Goal: Task Accomplishment & Management: Complete application form

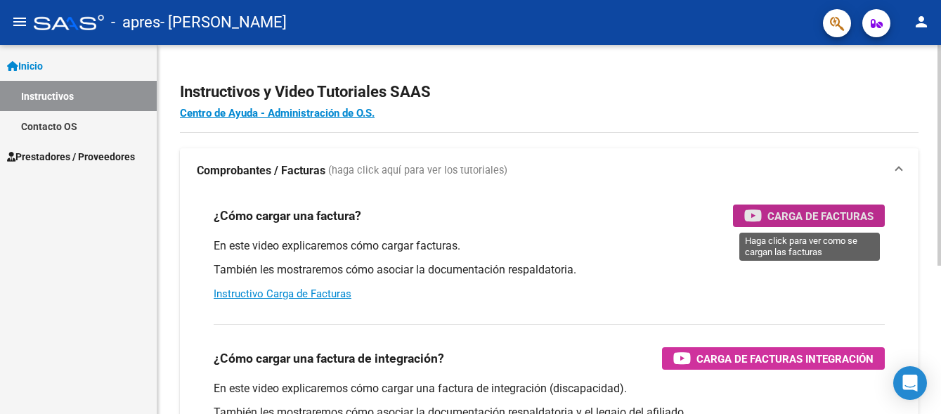
click at [820, 222] on span "Carga de Facturas" at bounding box center [820, 216] width 106 height 18
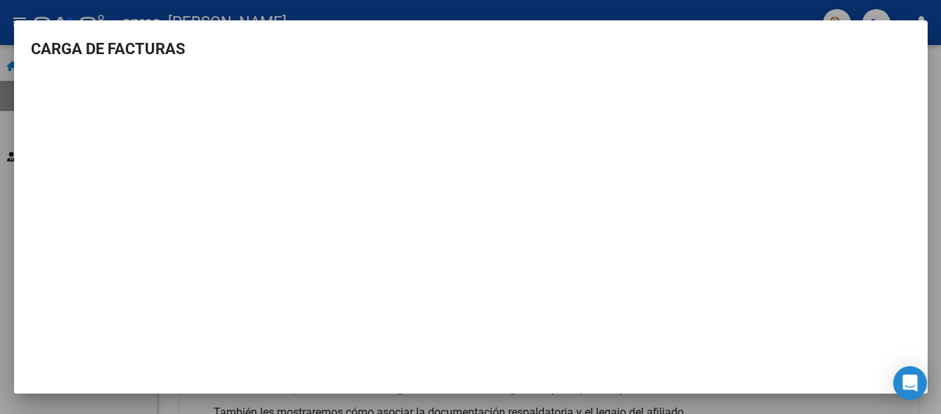
click at [770, 12] on div at bounding box center [470, 207] width 941 height 414
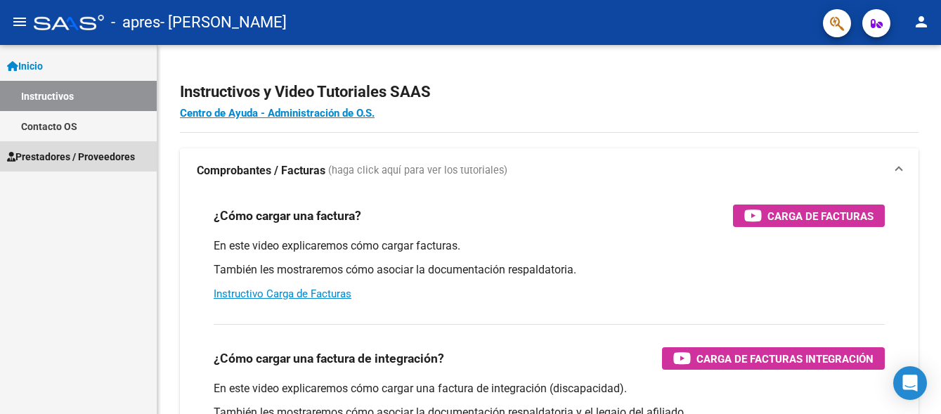
click at [52, 159] on span "Prestadores / Proveedores" at bounding box center [71, 156] width 128 height 15
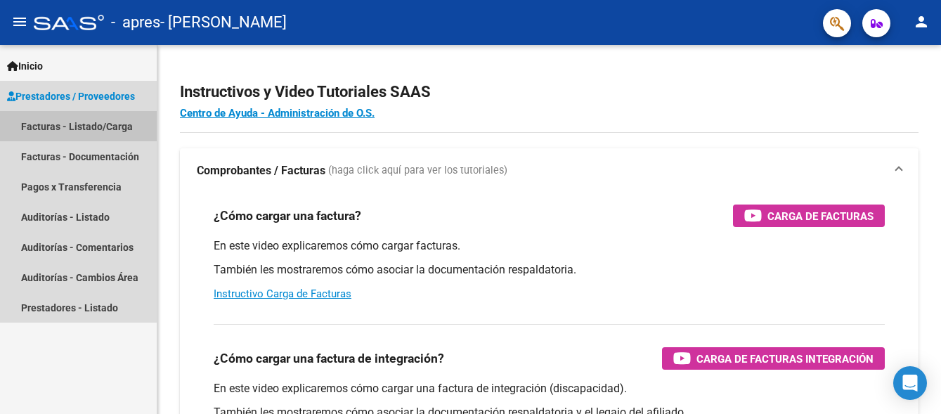
click at [71, 123] on link "Facturas - Listado/Carga" at bounding box center [78, 126] width 157 height 30
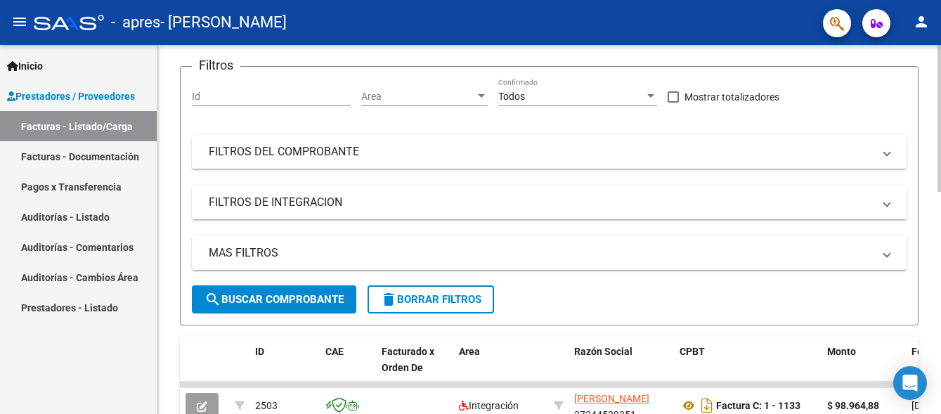
scroll to position [66, 0]
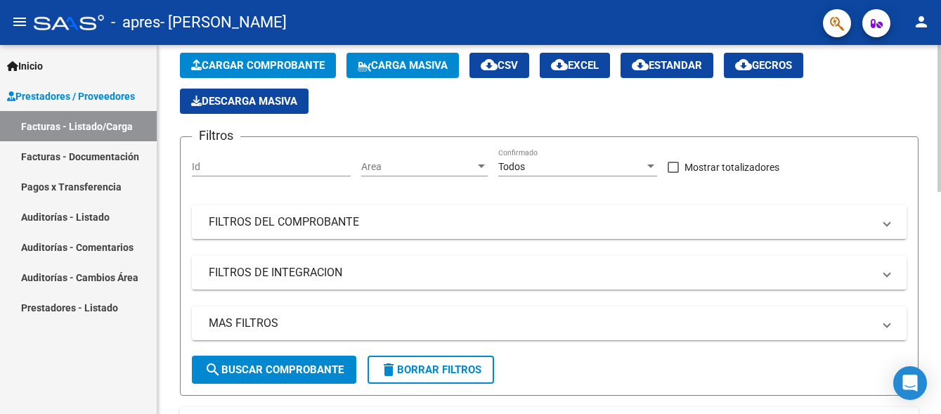
click at [282, 68] on span "Cargar Comprobante" at bounding box center [257, 65] width 133 height 13
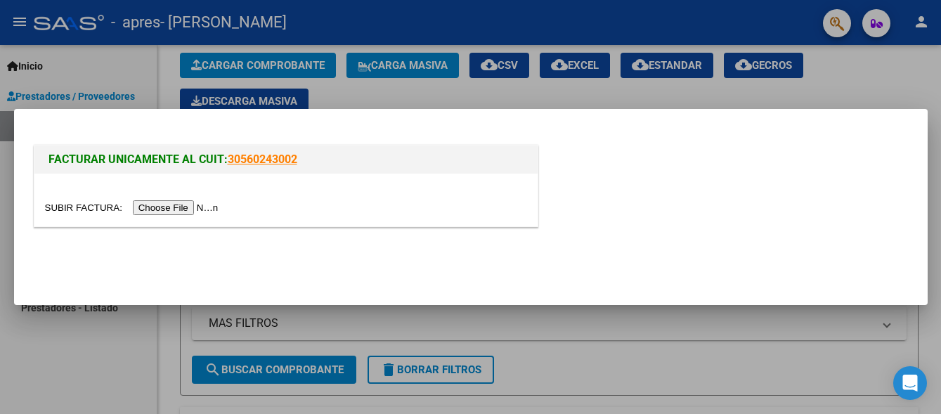
click at [208, 205] on input "file" at bounding box center [134, 207] width 178 height 15
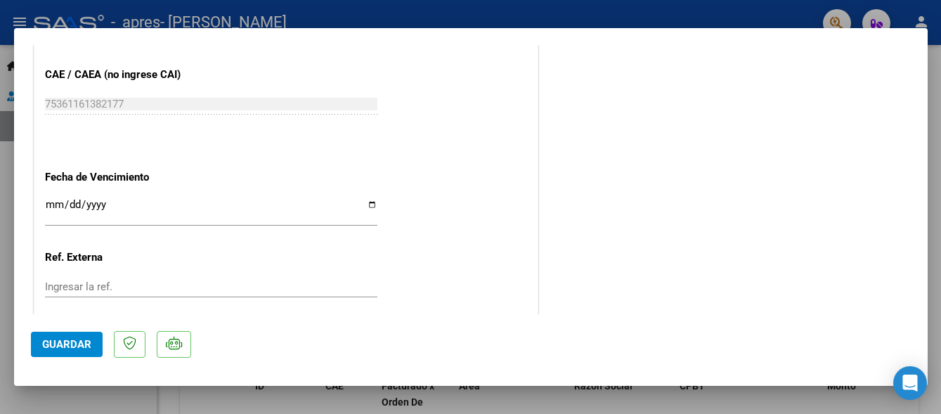
scroll to position [773, 0]
click at [369, 204] on input "Ingresar la fecha" at bounding box center [211, 209] width 332 height 22
type input "[DATE]"
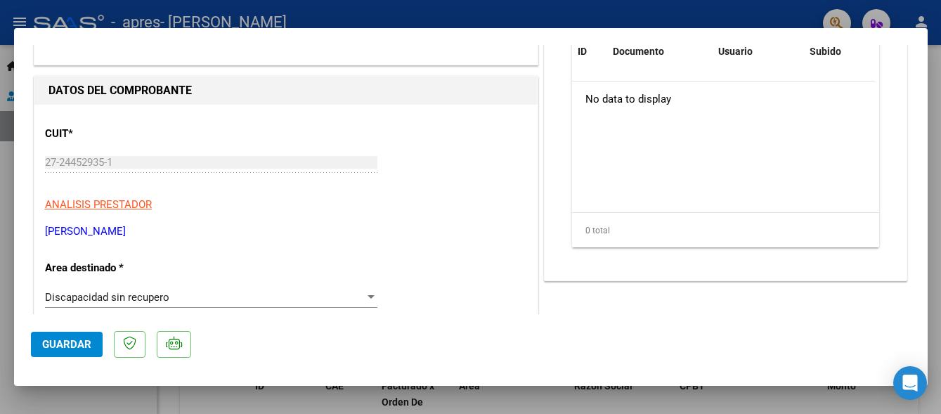
scroll to position [281, 0]
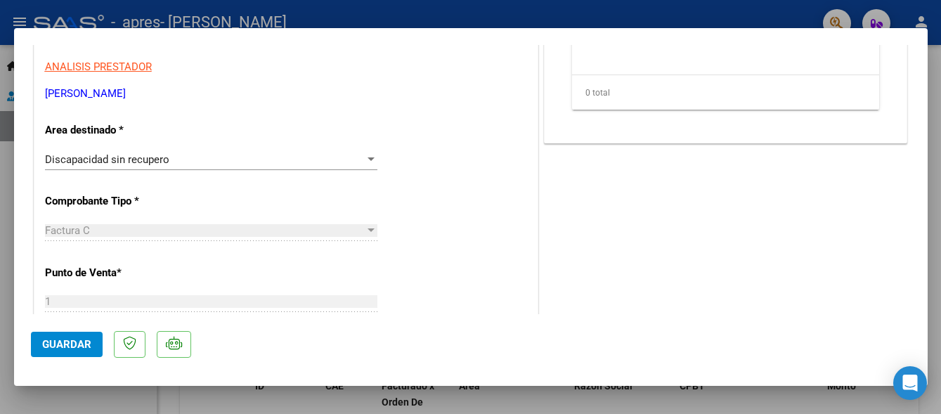
click at [60, 344] on span "Guardar" at bounding box center [66, 344] width 49 height 13
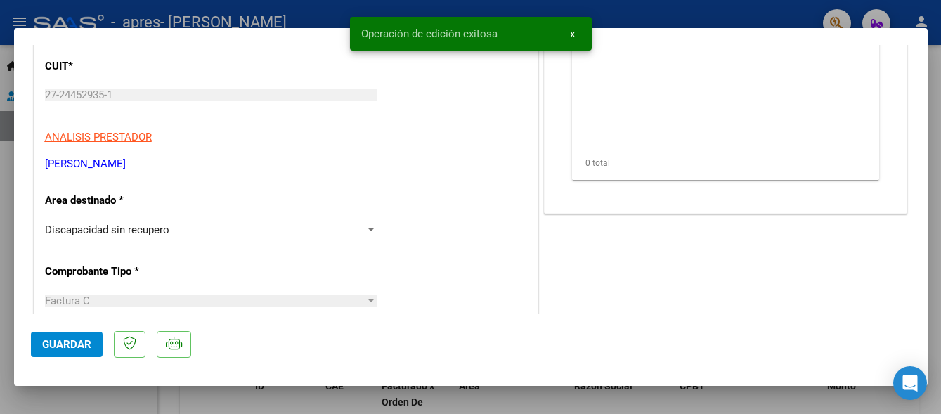
scroll to position [0, 0]
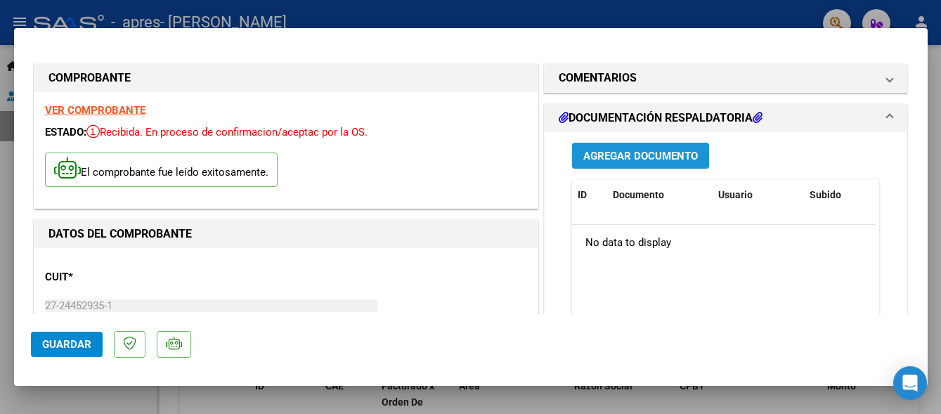
click at [648, 157] on span "Agregar Documento" at bounding box center [640, 156] width 115 height 13
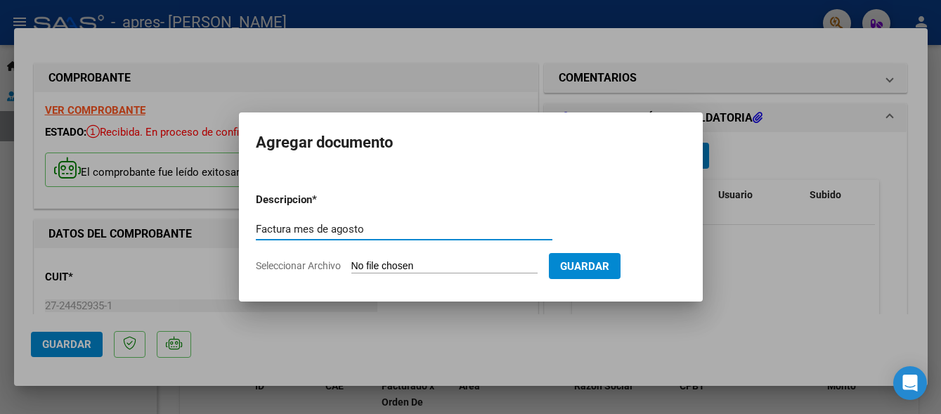
type input "Factura mes de agosto"
click at [365, 263] on input "Seleccionar Archivo" at bounding box center [444, 266] width 186 height 13
type input "C:\fakepath\27244529351_011_00001_00001212 [PERSON_NAME].pdf"
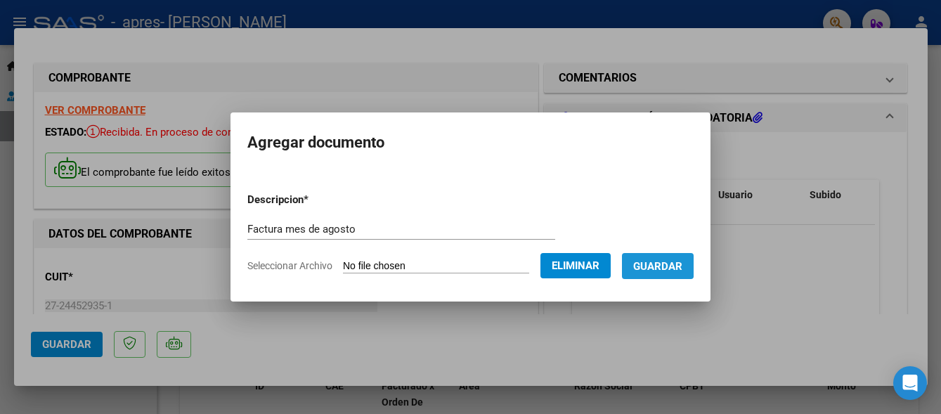
click at [667, 262] on span "Guardar" at bounding box center [657, 266] width 49 height 13
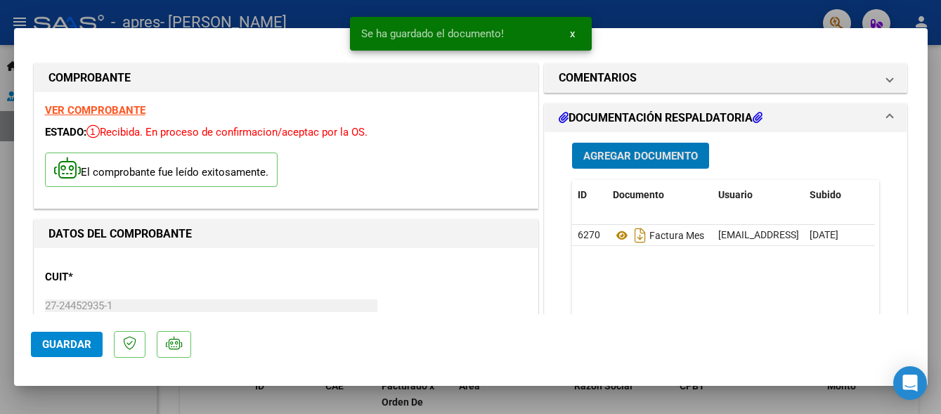
click at [661, 158] on span "Agregar Documento" at bounding box center [640, 156] width 115 height 13
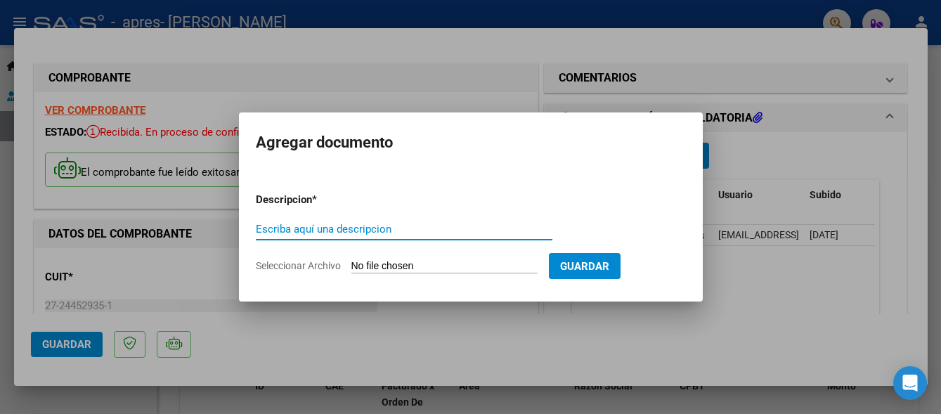
click at [341, 230] on input "Escriba aquí una descripcion" at bounding box center [404, 229] width 296 height 13
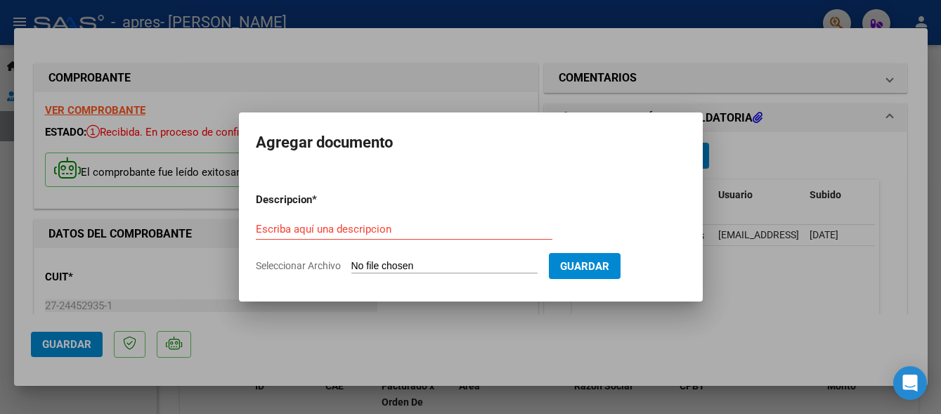
click at [367, 266] on input "Seleccionar Archivo" at bounding box center [444, 266] width 186 height 13
type input "C:\fakepath\Planilla de asistencia mes [PERSON_NAME] [PERSON_NAME].pdf"
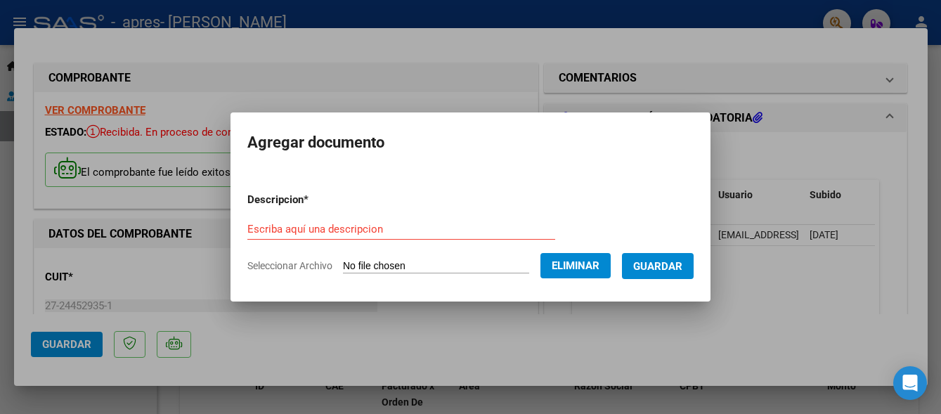
click at [281, 224] on input "Escriba aquí una descripcion" at bounding box center [401, 229] width 308 height 13
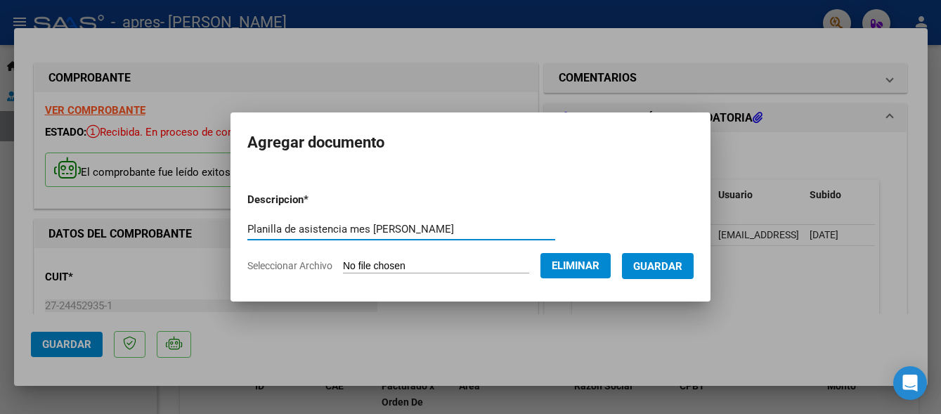
type input "Planilla de asistencia mes [PERSON_NAME]"
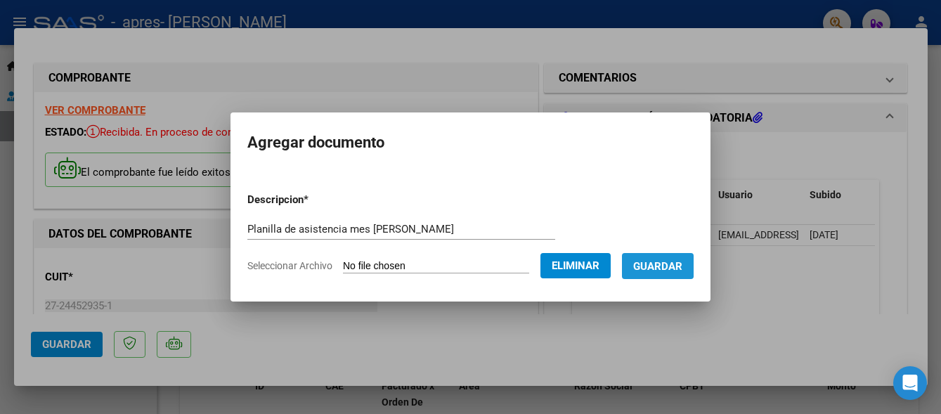
click at [653, 260] on span "Guardar" at bounding box center [657, 266] width 49 height 13
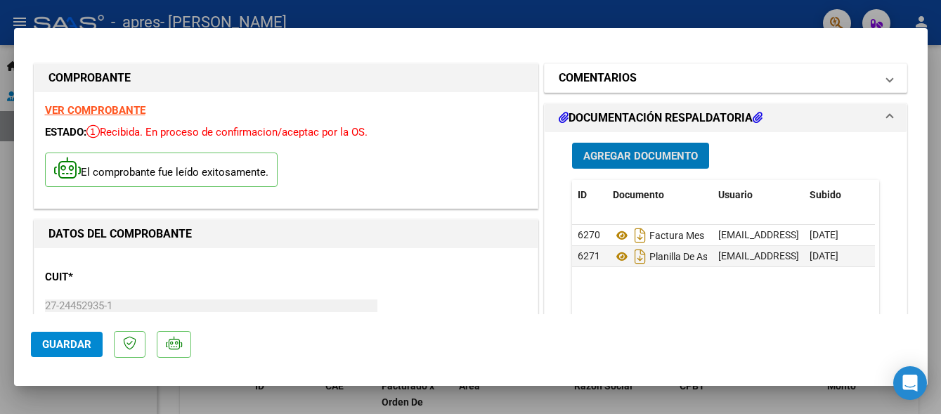
click at [887, 84] on span at bounding box center [890, 78] width 6 height 17
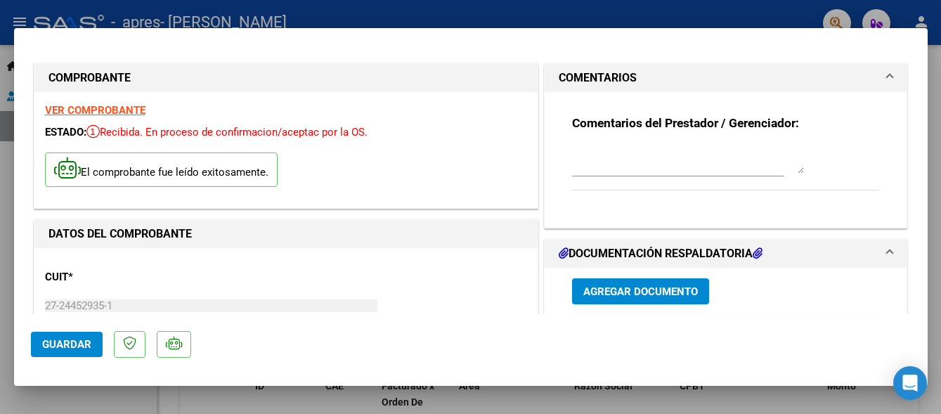
click at [887, 84] on span at bounding box center [890, 78] width 6 height 17
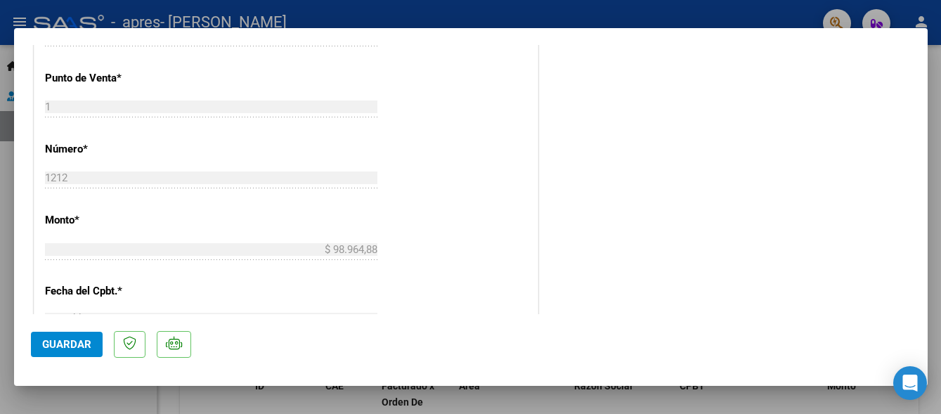
scroll to position [492, 0]
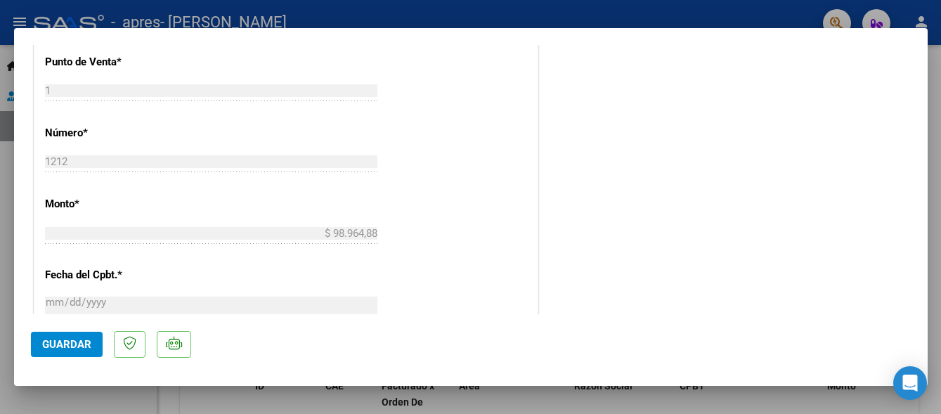
click at [80, 344] on span "Guardar" at bounding box center [66, 344] width 49 height 13
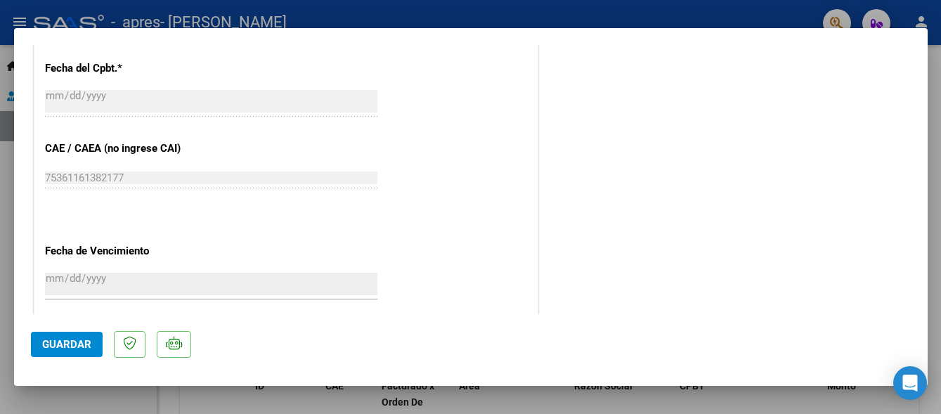
scroll to position [799, 0]
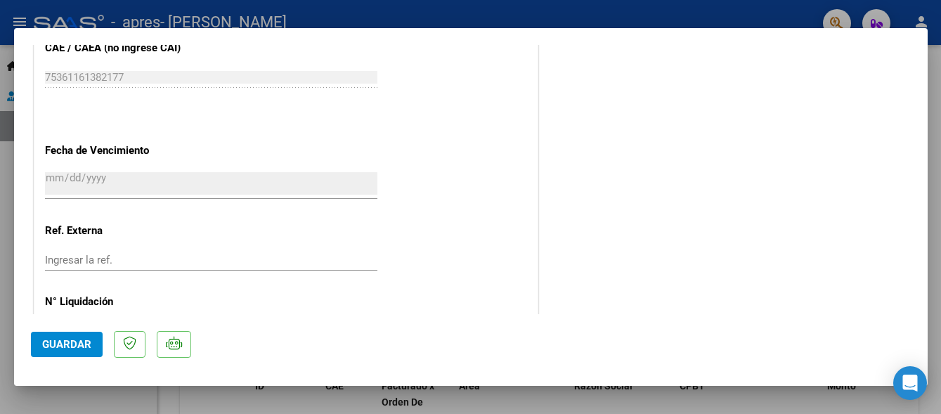
click at [782, 21] on div at bounding box center [470, 207] width 941 height 414
type input "$ 0,00"
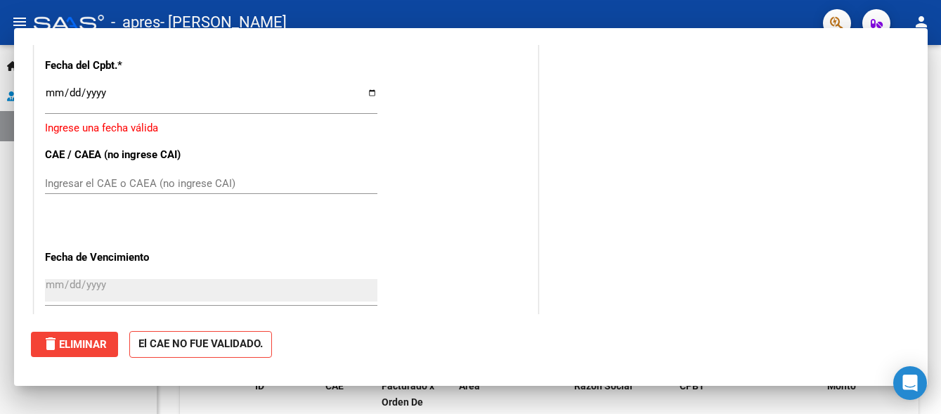
scroll to position [756, 0]
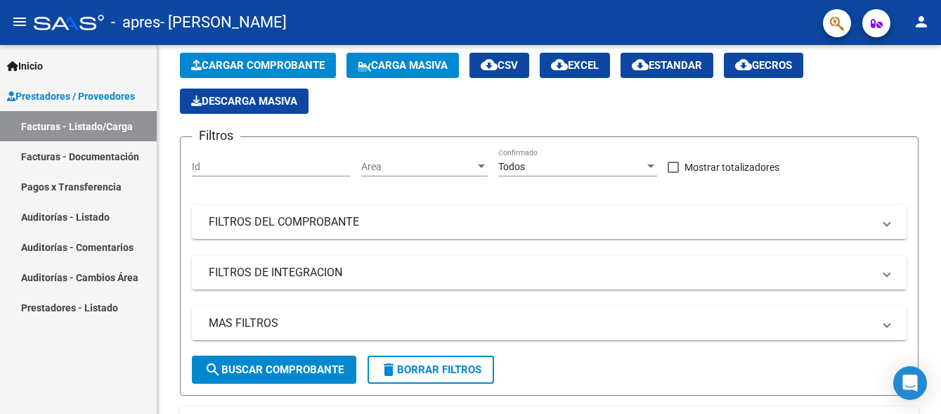
click at [100, 124] on link "Facturas - Listado/Carga" at bounding box center [78, 126] width 157 height 30
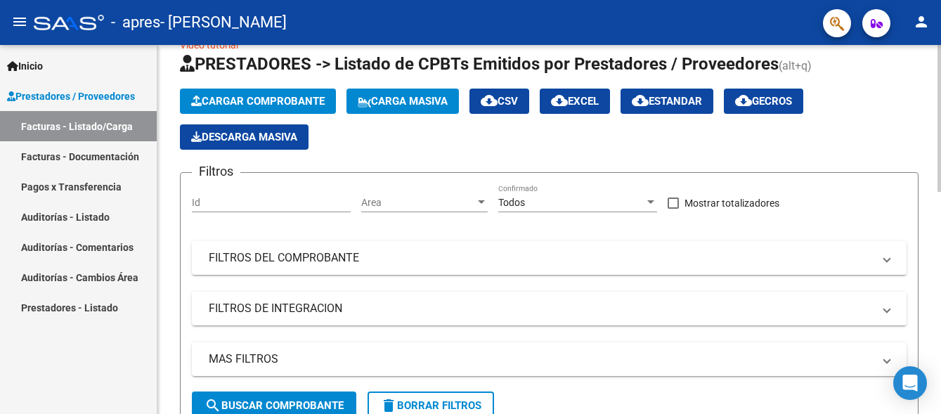
scroll to position [0, 0]
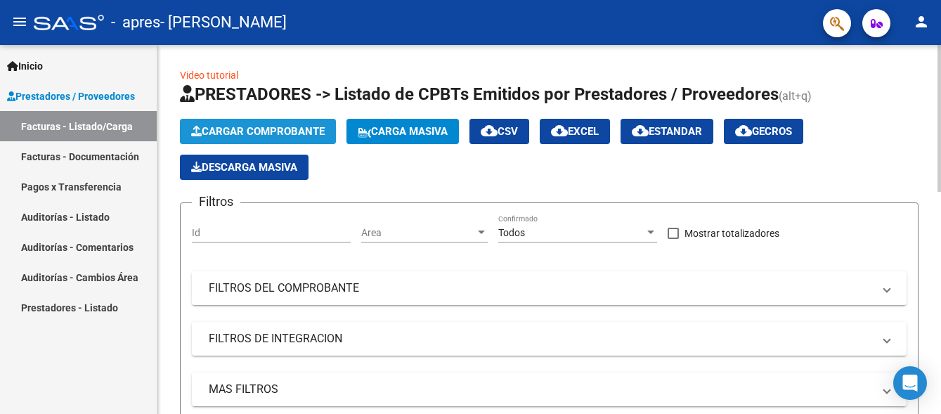
click at [278, 129] on span "Cargar Comprobante" at bounding box center [257, 131] width 133 height 13
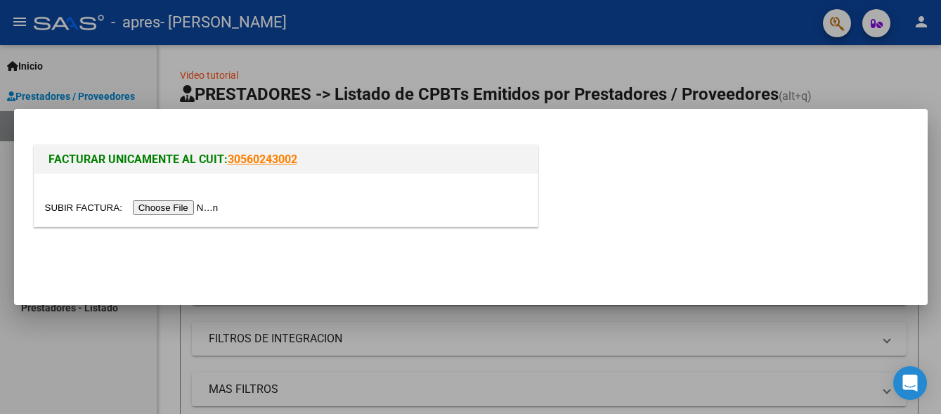
click at [193, 207] on input "file" at bounding box center [134, 207] width 178 height 15
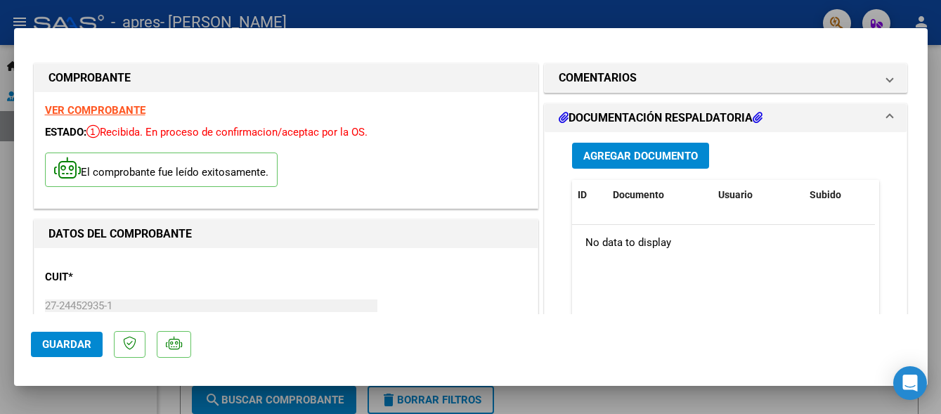
click at [131, 110] on strong "VER COMPROBANTE" at bounding box center [95, 110] width 100 height 13
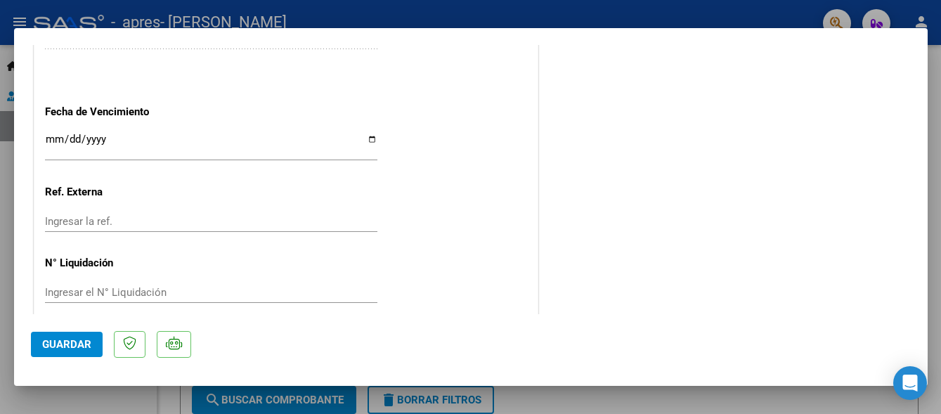
scroll to position [843, 0]
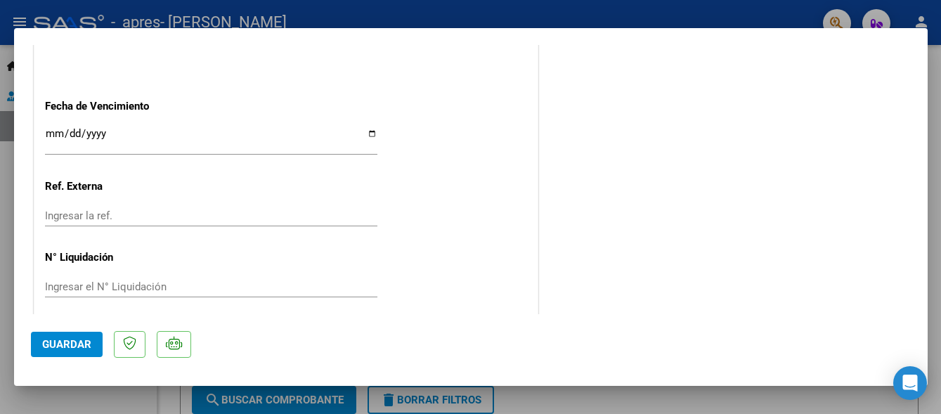
click at [370, 136] on input "Ingresar la fecha" at bounding box center [211, 139] width 332 height 22
type input "[DATE]"
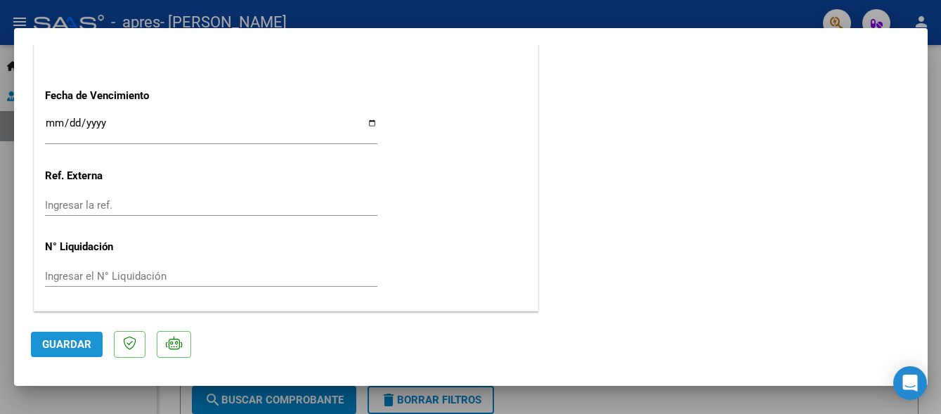
click at [74, 341] on span "Guardar" at bounding box center [66, 344] width 49 height 13
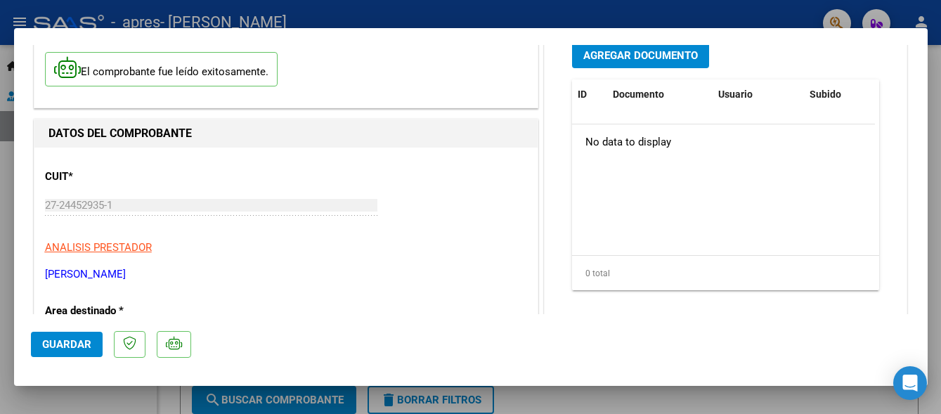
scroll to position [0, 0]
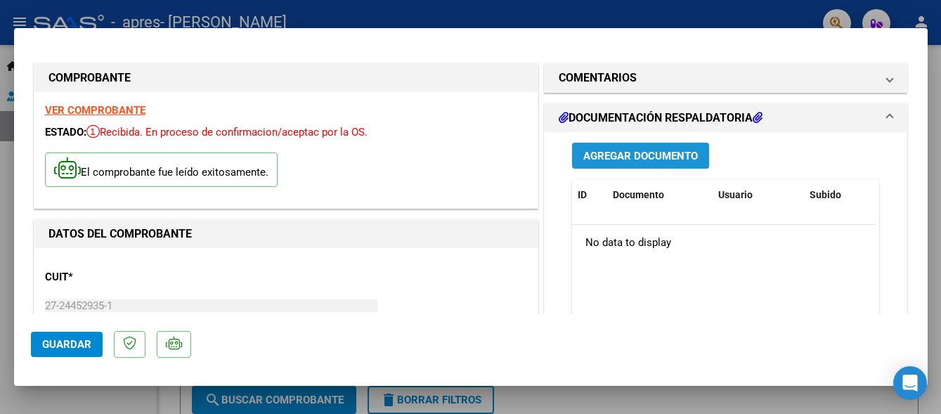
click at [648, 159] on span "Agregar Documento" at bounding box center [640, 156] width 115 height 13
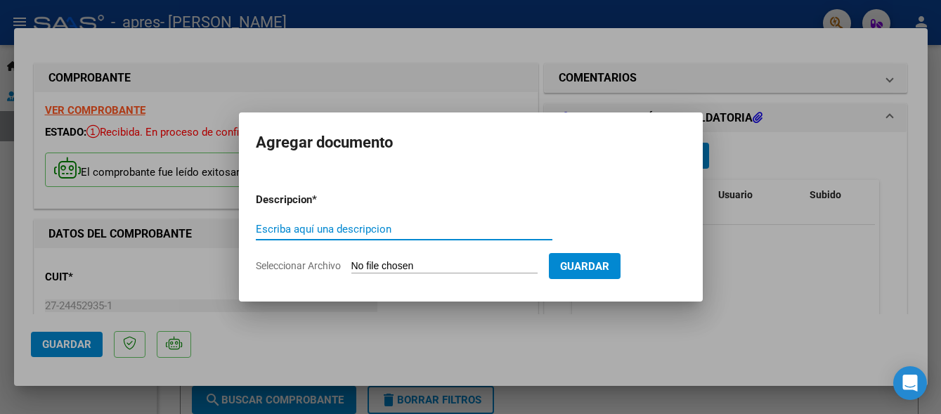
click at [369, 230] on input "Escriba aquí una descripcion" at bounding box center [404, 229] width 296 height 13
type input "Factura mes de agosto"
click at [376, 266] on input "Seleccionar Archivo" at bounding box center [444, 266] width 186 height 13
type input "C:\fakepath\27244529351_011_00001_00001213 [PERSON_NAME].pdf"
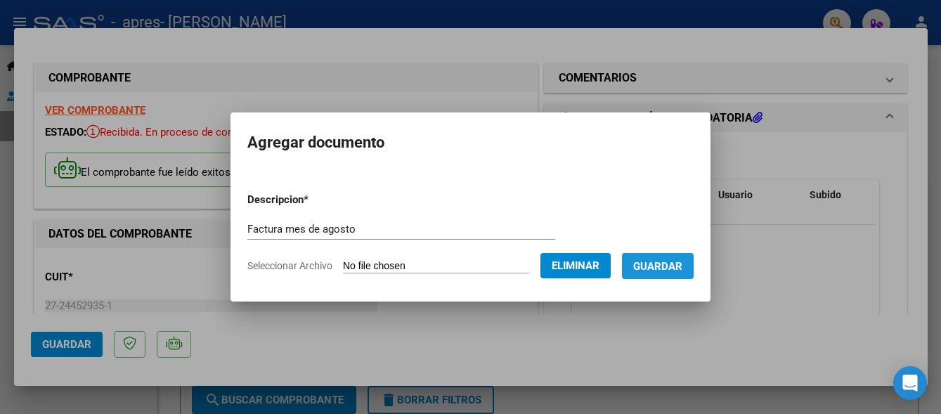
click at [682, 270] on span "Guardar" at bounding box center [657, 266] width 49 height 13
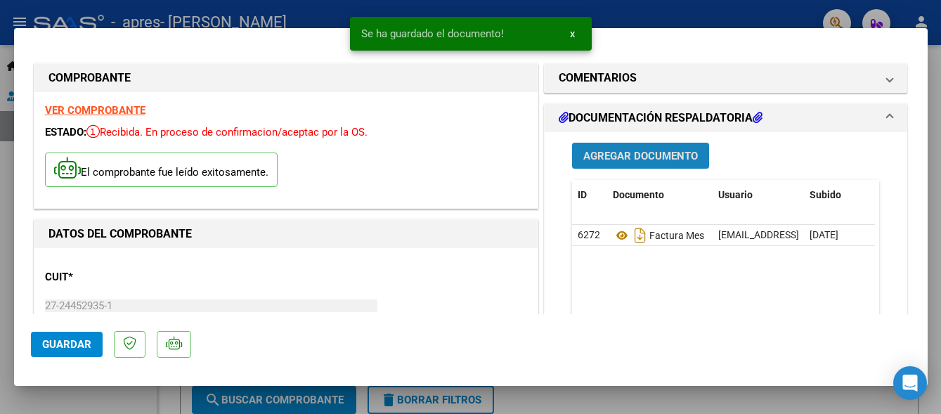
click at [657, 154] on span "Agregar Documento" at bounding box center [640, 156] width 115 height 13
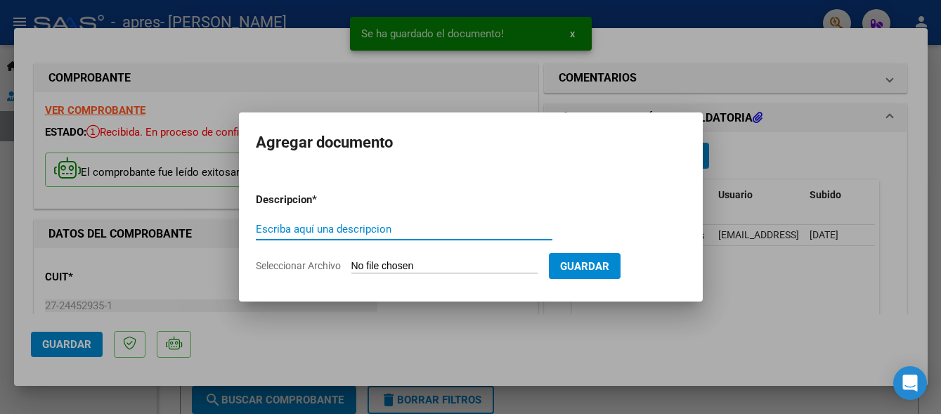
click at [382, 223] on input "Escriba aquí una descripcion" at bounding box center [404, 229] width 296 height 13
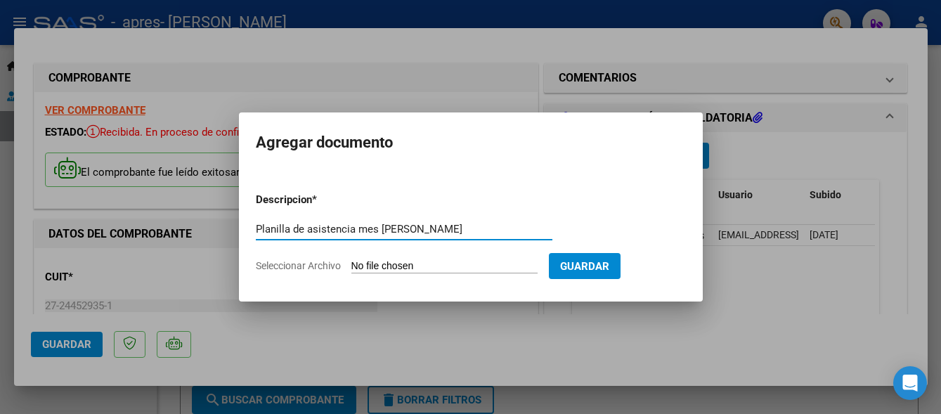
type input "Planilla de asistencia mes [PERSON_NAME]"
click at [388, 268] on input "Seleccionar Archivo" at bounding box center [444, 266] width 186 height 13
type input "C:\fakepath\Planilla de asistencia mes de [PERSON_NAME].pdf"
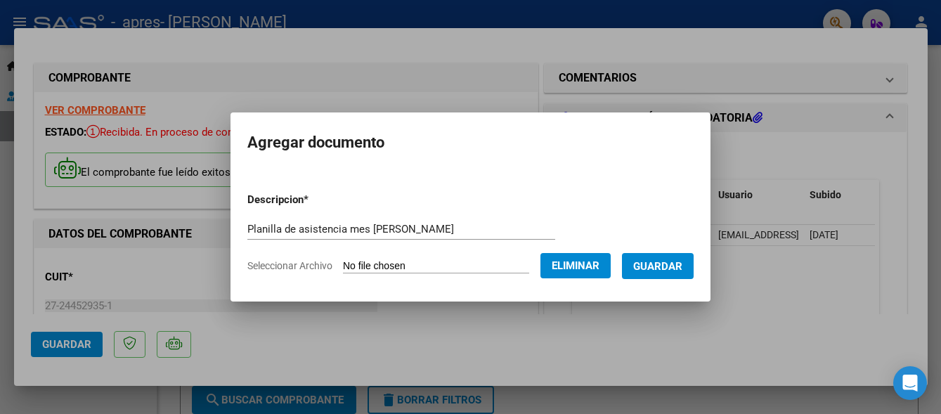
click at [667, 270] on span "Guardar" at bounding box center [657, 266] width 49 height 13
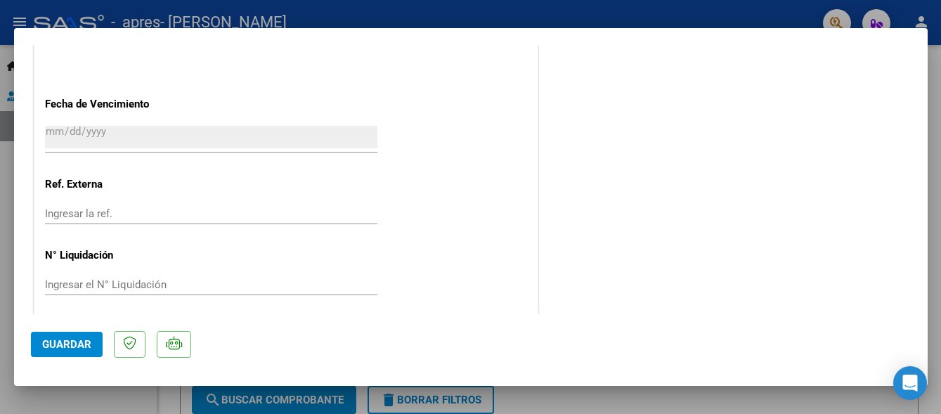
scroll to position [854, 0]
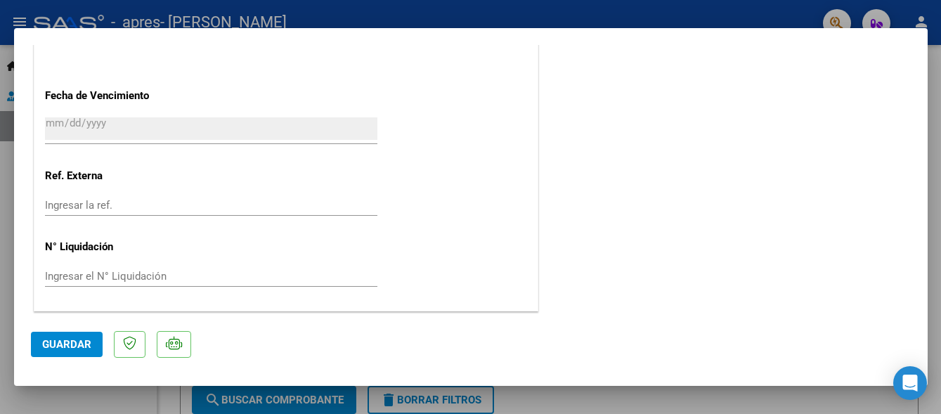
click at [71, 348] on span "Guardar" at bounding box center [66, 344] width 49 height 13
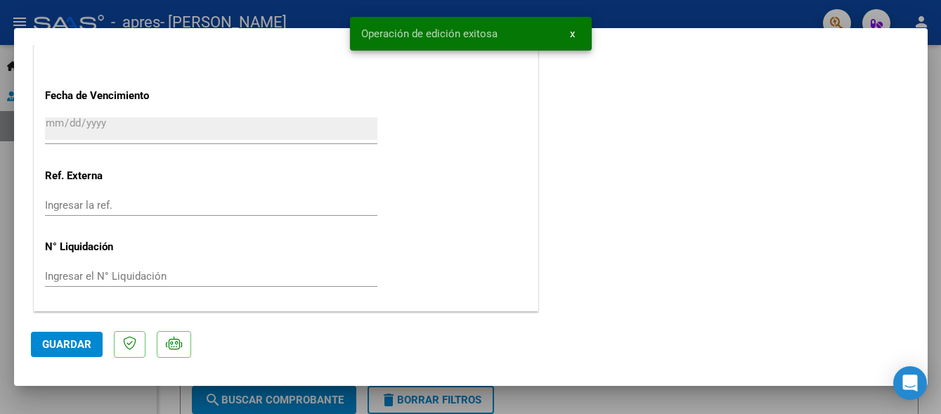
click at [656, 403] on div at bounding box center [470, 207] width 941 height 414
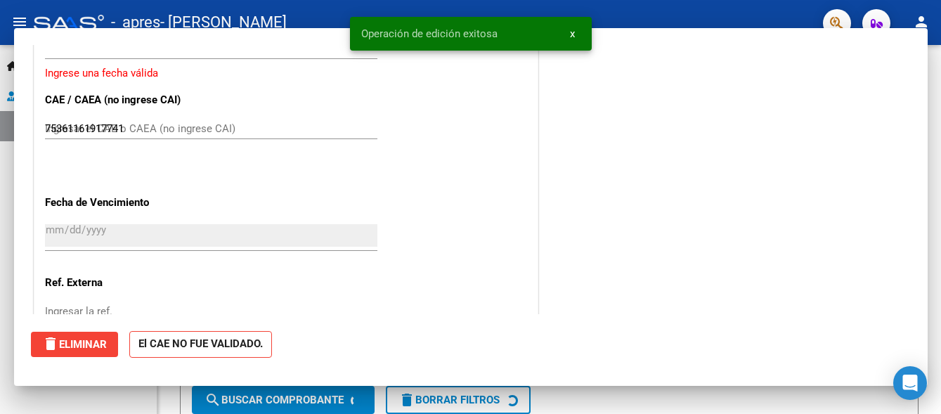
type input "$ 0,00"
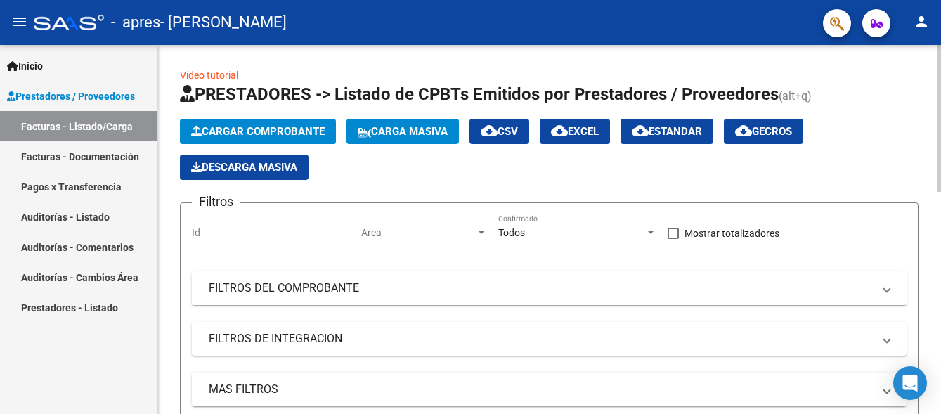
scroll to position [70, 0]
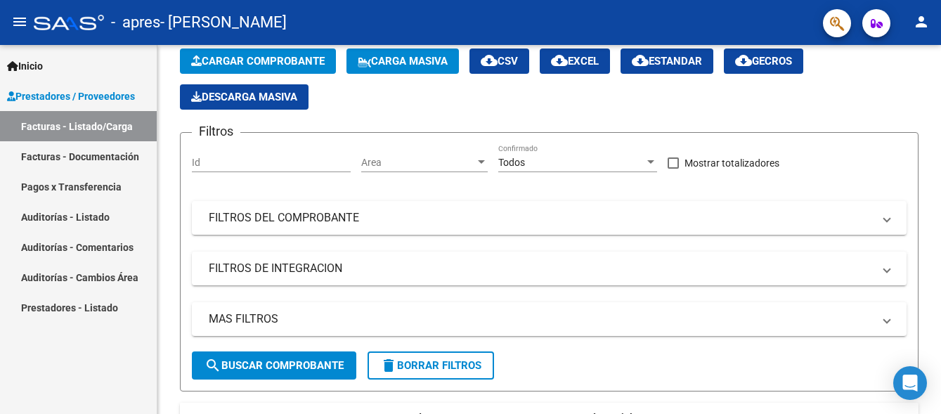
click at [105, 155] on link "Facturas - Documentación" at bounding box center [78, 156] width 157 height 30
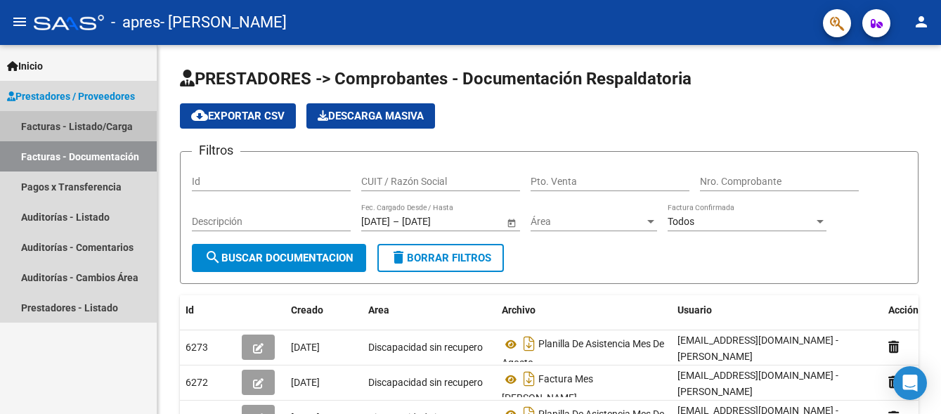
click at [94, 122] on link "Facturas - Listado/Carga" at bounding box center [78, 126] width 157 height 30
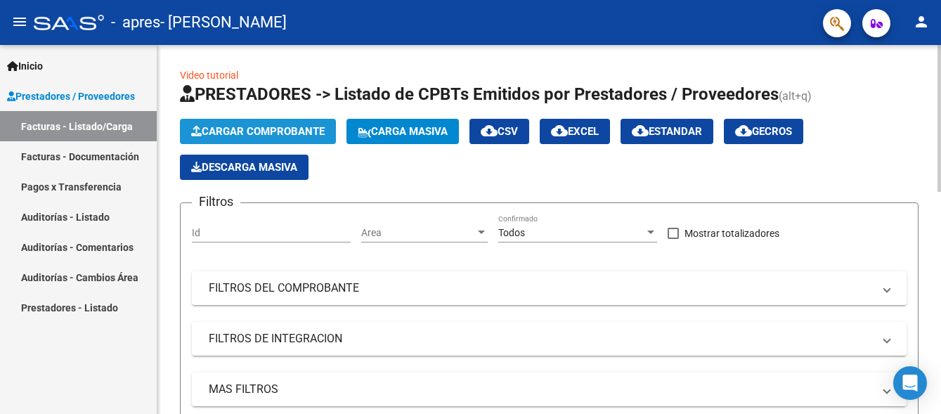
click at [301, 128] on span "Cargar Comprobante" at bounding box center [257, 131] width 133 height 13
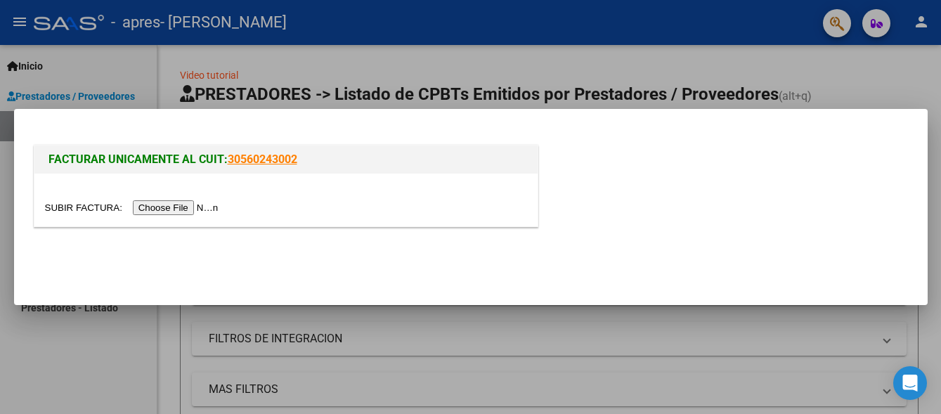
click at [195, 210] on input "file" at bounding box center [134, 207] width 178 height 15
click at [170, 204] on input "file" at bounding box center [134, 207] width 178 height 15
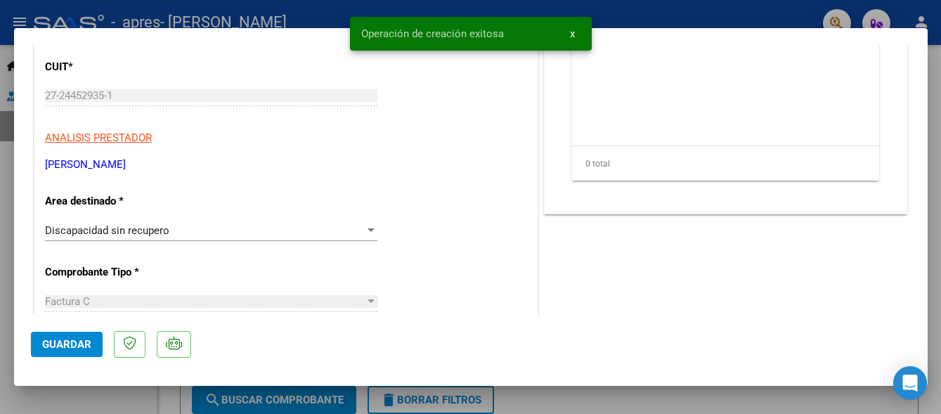
scroll to position [211, 0]
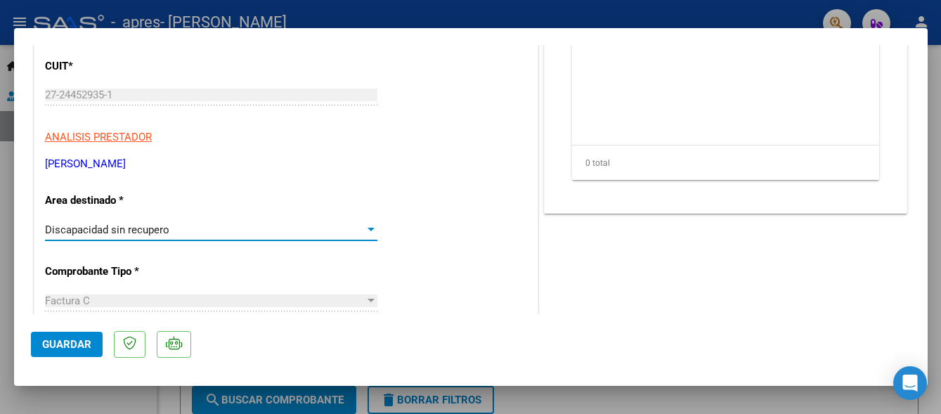
click at [367, 230] on div at bounding box center [370, 230] width 7 height 4
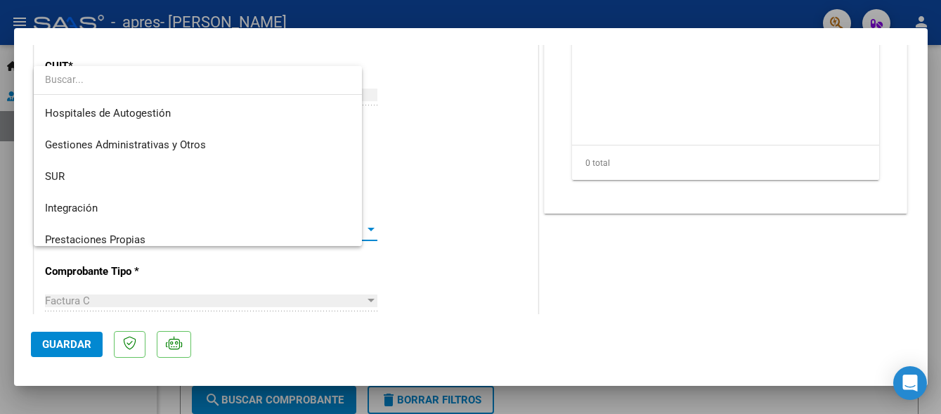
scroll to position [105, 0]
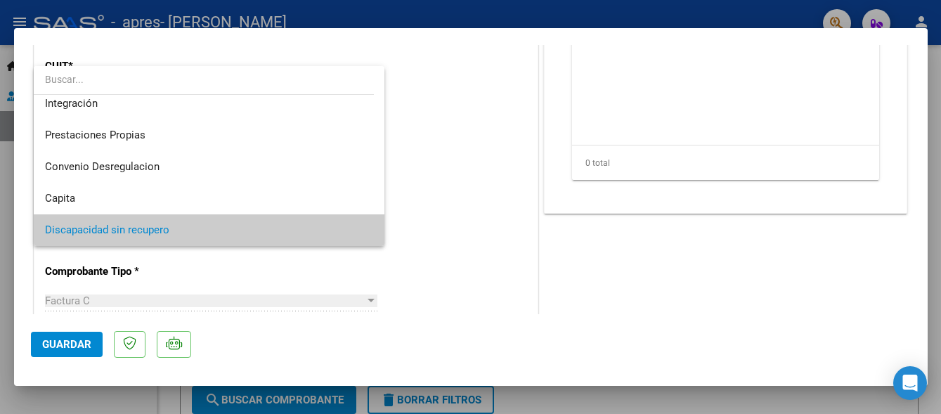
click at [367, 230] on mat-option "Discapacidad sin recupero" at bounding box center [209, 230] width 351 height 32
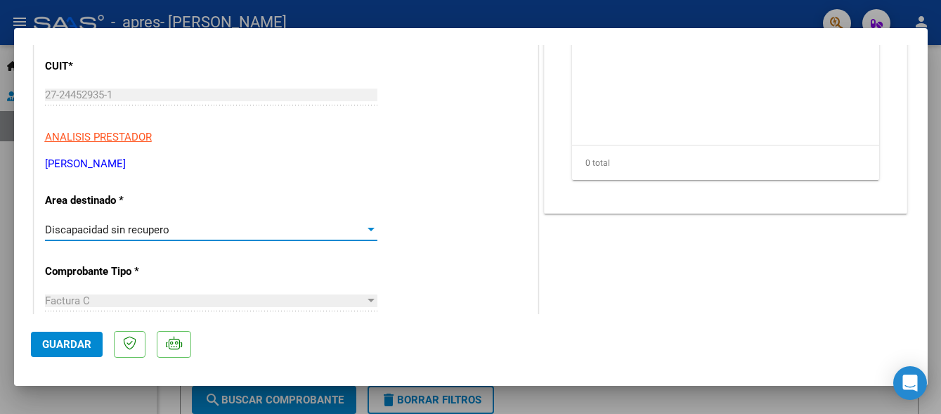
click at [935, 117] on div at bounding box center [470, 207] width 941 height 414
type input "$ 0,00"
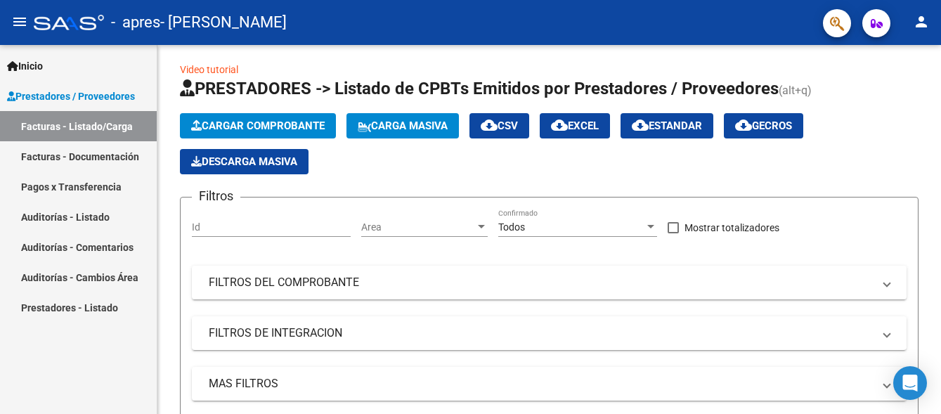
scroll to position [0, 0]
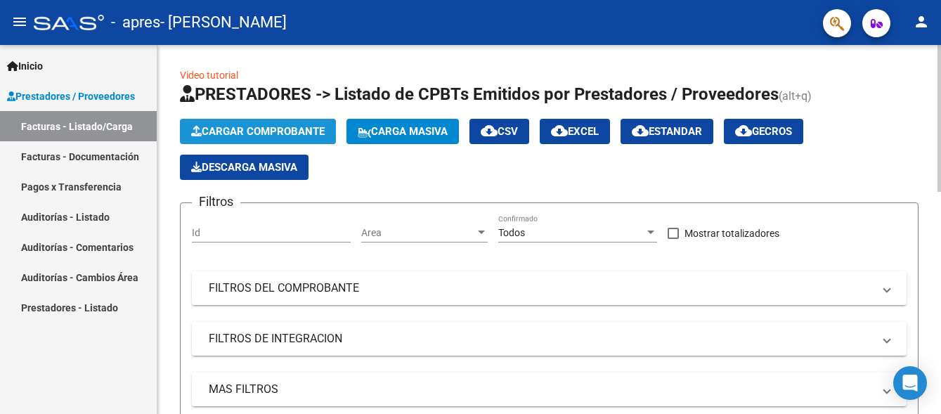
click at [260, 133] on span "Cargar Comprobante" at bounding box center [257, 131] width 133 height 13
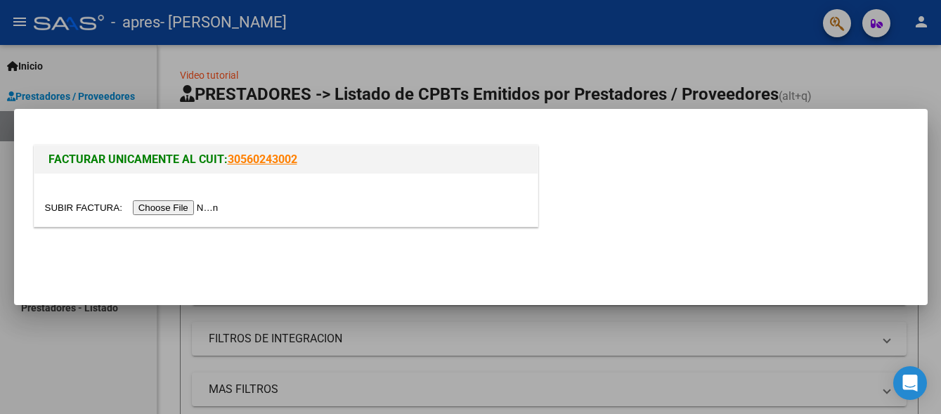
click at [211, 206] on input "file" at bounding box center [134, 207] width 178 height 15
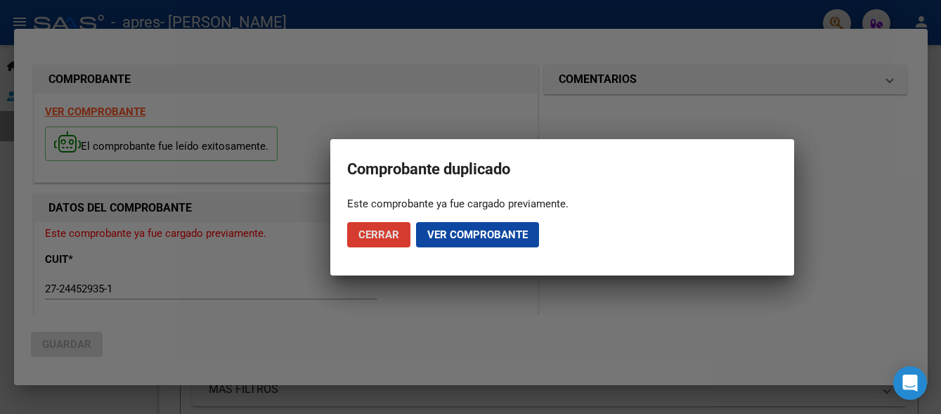
click at [487, 233] on span "Ver comprobante" at bounding box center [477, 234] width 100 height 13
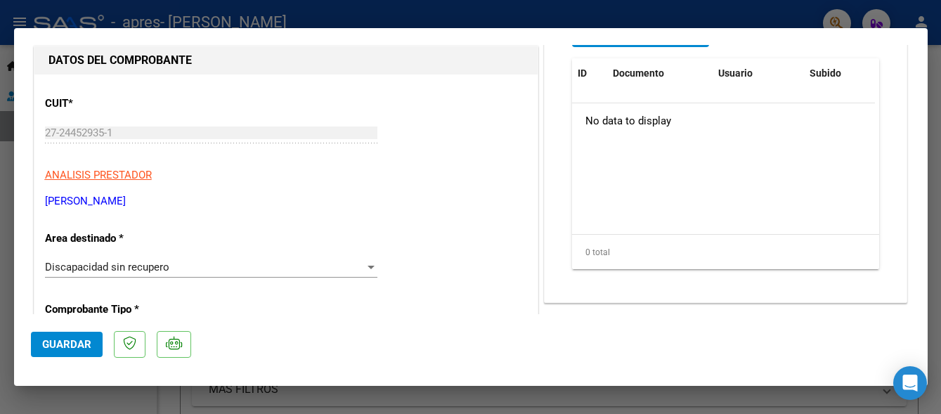
scroll to position [141, 0]
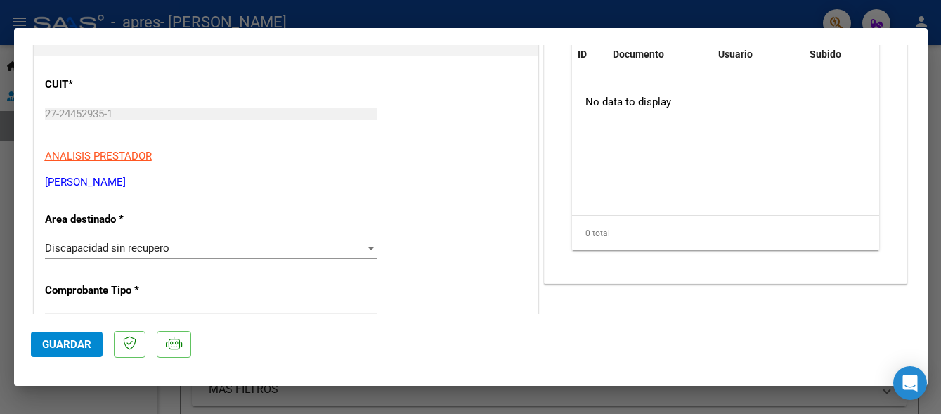
click at [358, 251] on div "Discapacidad sin recupero" at bounding box center [205, 248] width 320 height 13
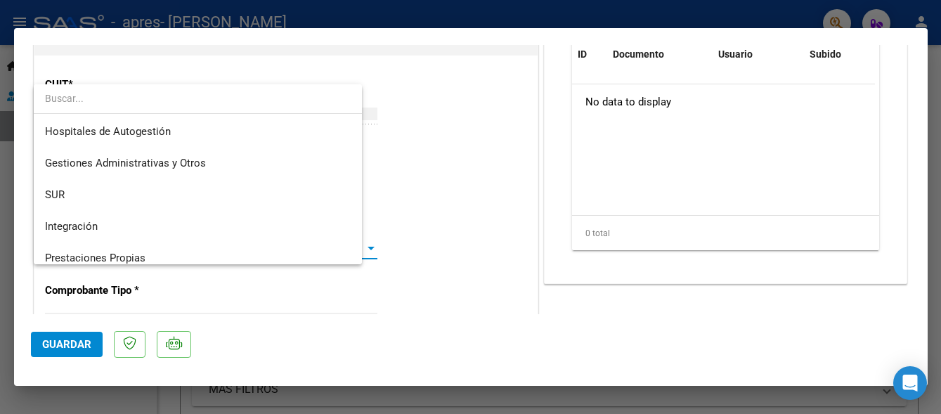
scroll to position [105, 0]
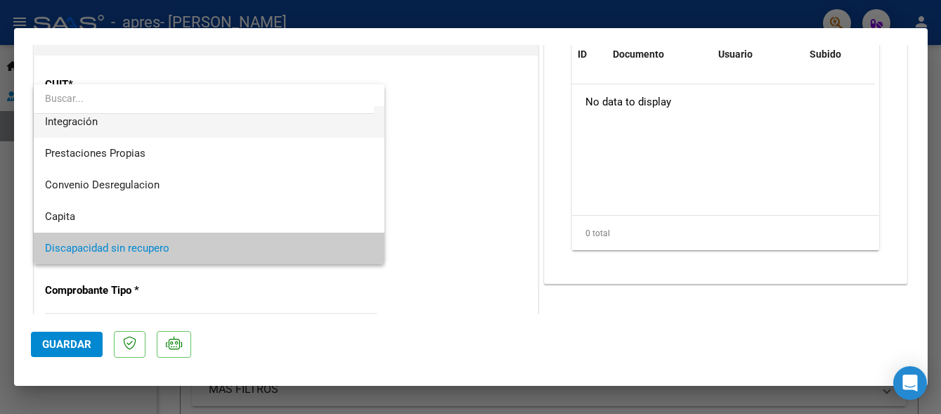
click at [131, 129] on span "Integración" at bounding box center [209, 122] width 328 height 32
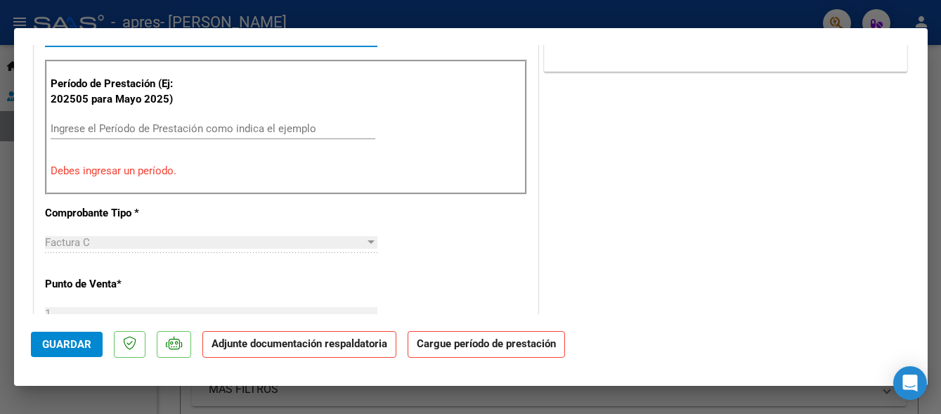
scroll to position [351, 0]
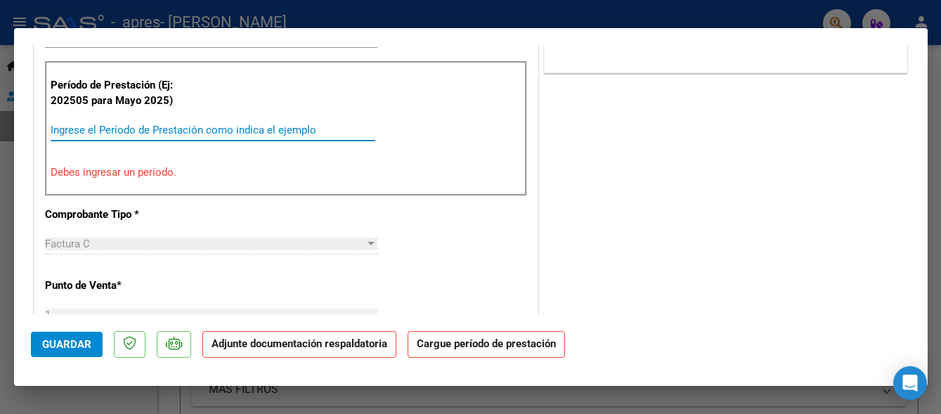
click at [224, 127] on input "Ingrese el Período de Prestación como indica el ejemplo" at bounding box center [213, 130] width 325 height 13
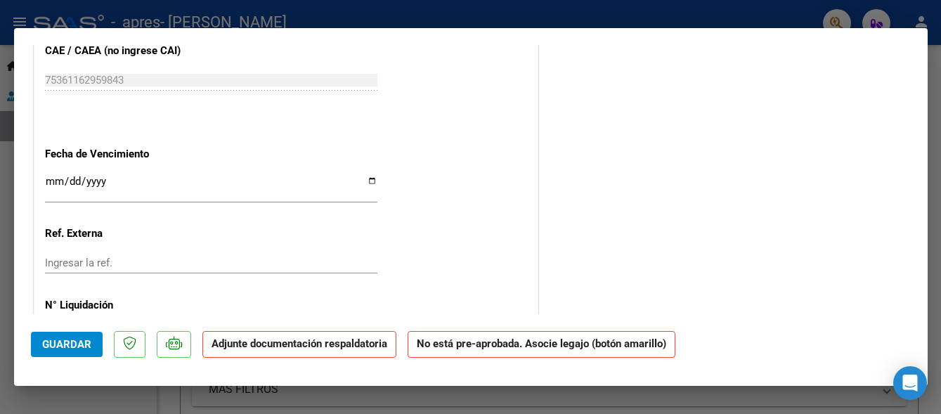
scroll to position [843, 0]
type input "202508"
click at [365, 176] on input "Ingresar la fecha" at bounding box center [211, 186] width 332 height 22
type input "[DATE]"
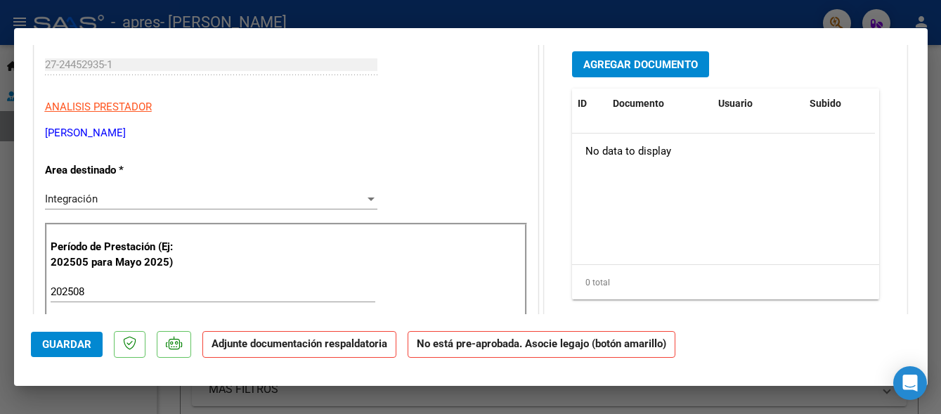
scroll to position [0, 0]
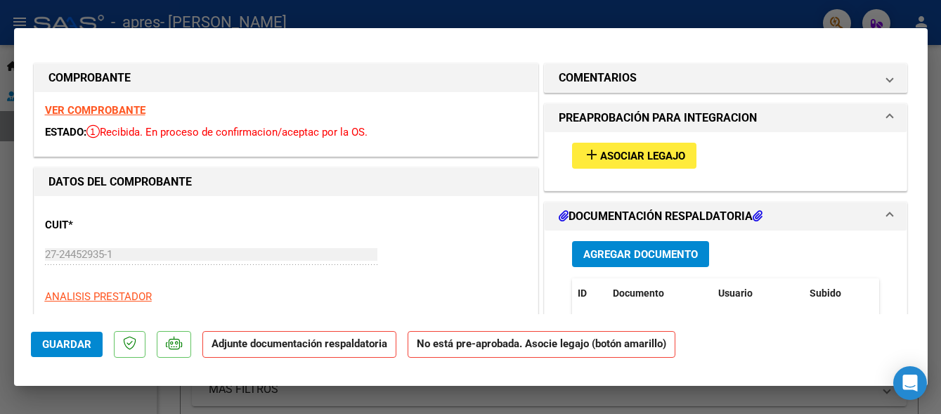
click at [613, 160] on span "Asociar Legajo" at bounding box center [642, 156] width 85 height 13
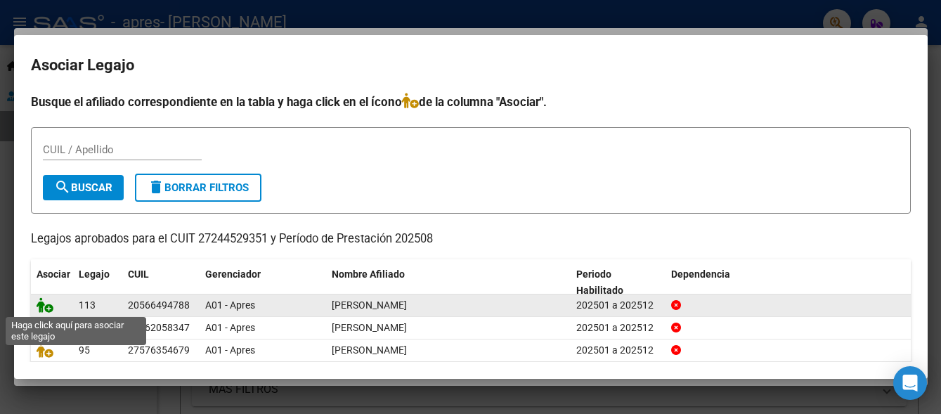
click at [47, 306] on icon at bounding box center [45, 304] width 17 height 15
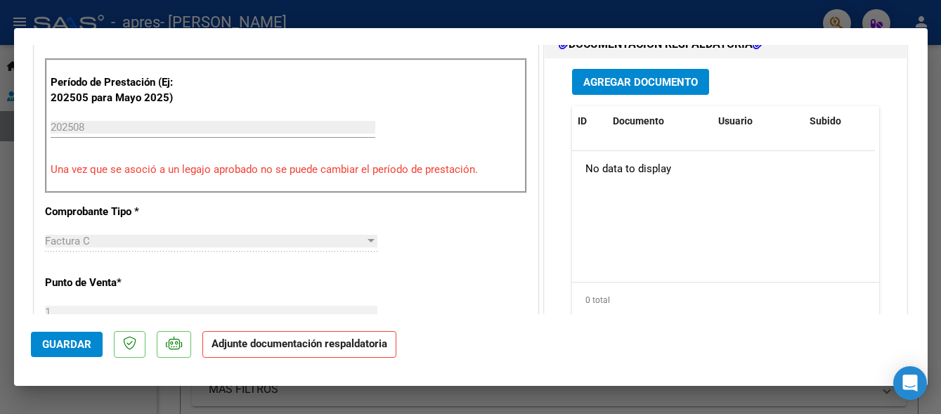
scroll to position [422, 0]
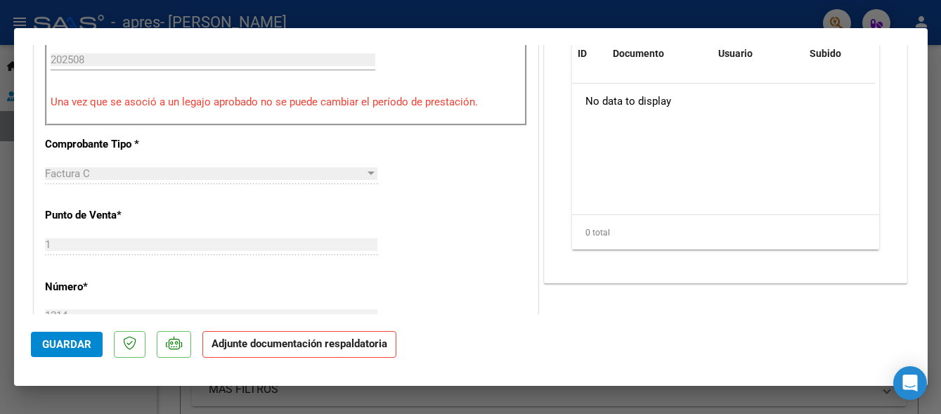
click at [315, 347] on strong "Adjunte documentación respaldatoria" at bounding box center [299, 343] width 176 height 13
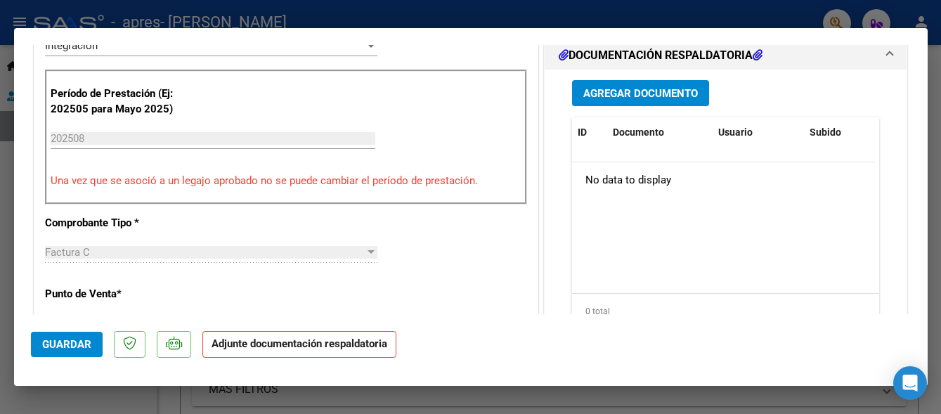
scroll to position [281, 0]
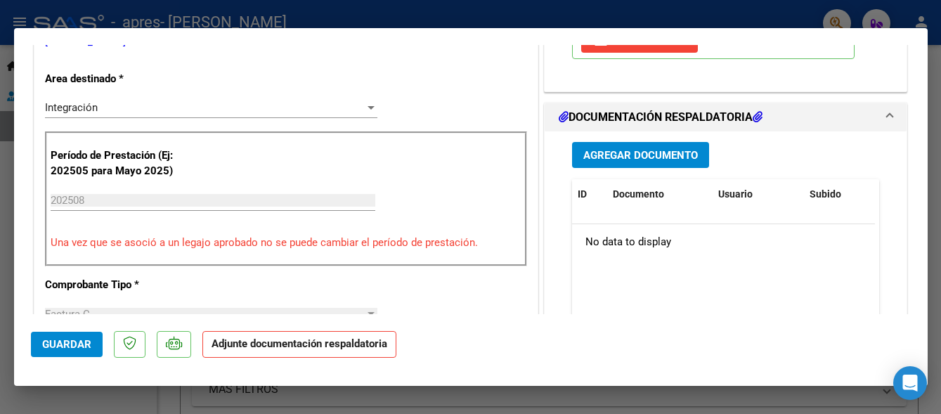
click at [612, 151] on span "Agregar Documento" at bounding box center [640, 155] width 115 height 13
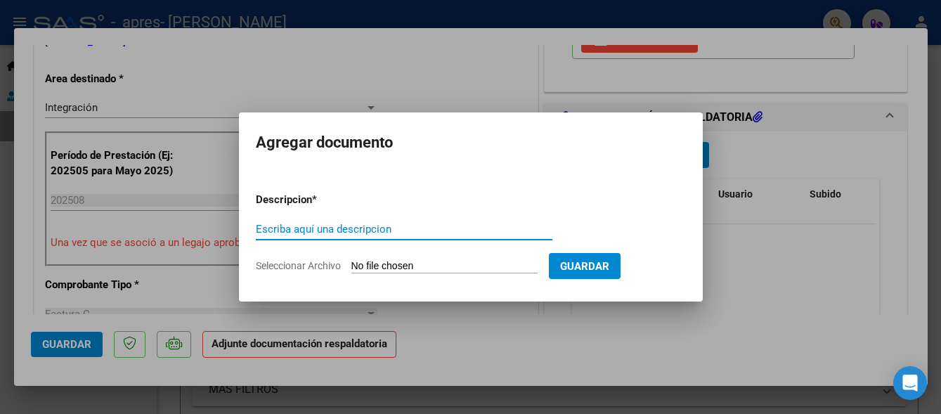
click at [321, 228] on input "Escriba aquí una descripcion" at bounding box center [404, 229] width 296 height 13
type input "Factura mes de agosto"
click at [384, 267] on input "Seleccionar Archivo" at bounding box center [444, 266] width 186 height 13
type input "C:\fakepath\27244529351_011_00001_00001214 [PERSON_NAME].pdf"
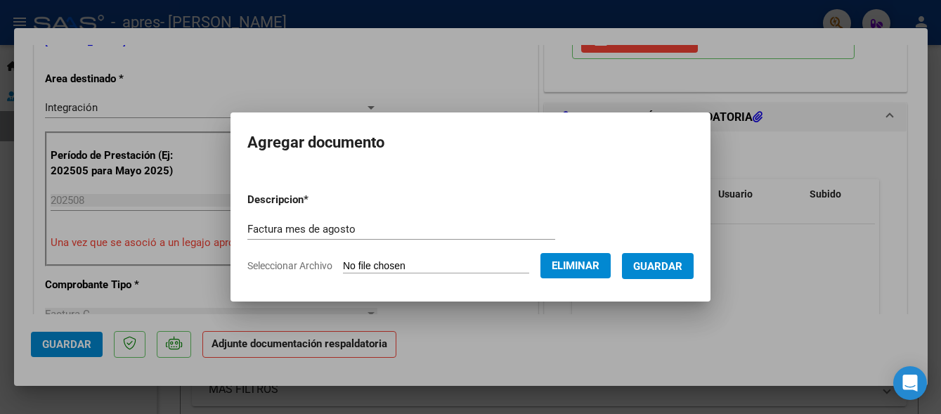
click at [676, 263] on span "Guardar" at bounding box center [657, 266] width 49 height 13
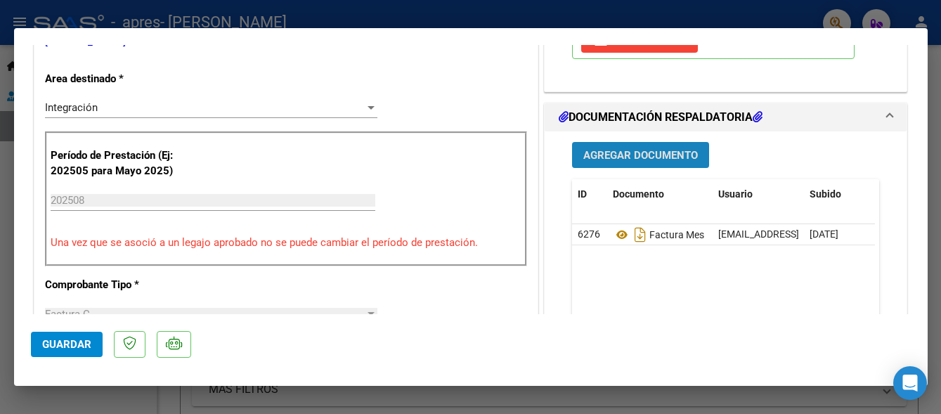
click at [665, 155] on span "Agregar Documento" at bounding box center [640, 155] width 115 height 13
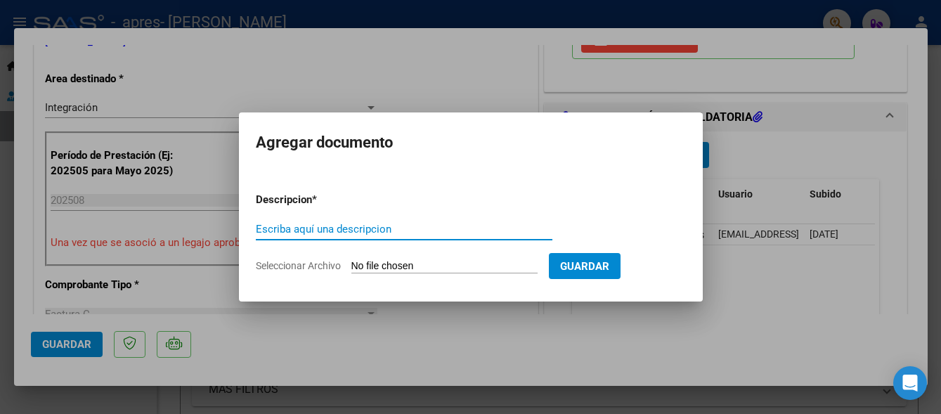
click at [346, 226] on input "Escriba aquí una descripcion" at bounding box center [404, 229] width 296 height 13
type input "Planilla de asistencia mes [PERSON_NAME]"
click at [396, 262] on input "Seleccionar Archivo" at bounding box center [444, 266] width 186 height 13
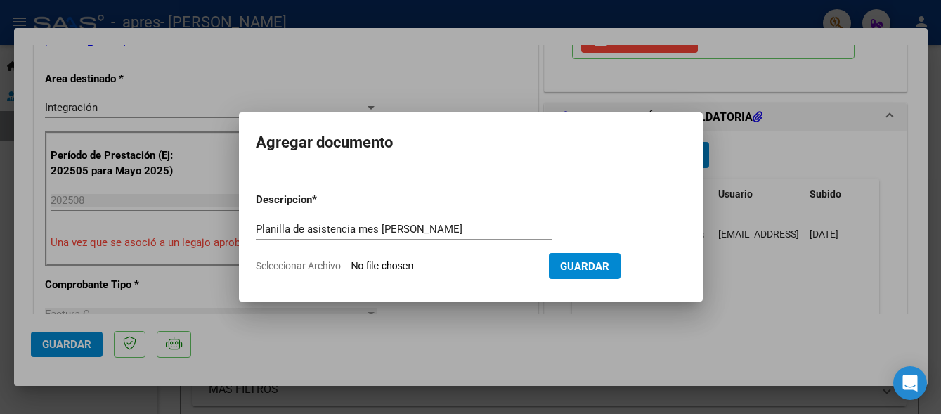
type input "C:\fakepath\Planilla de asistencia mes [PERSON_NAME], [GEOGRAPHIC_DATA]pdf"
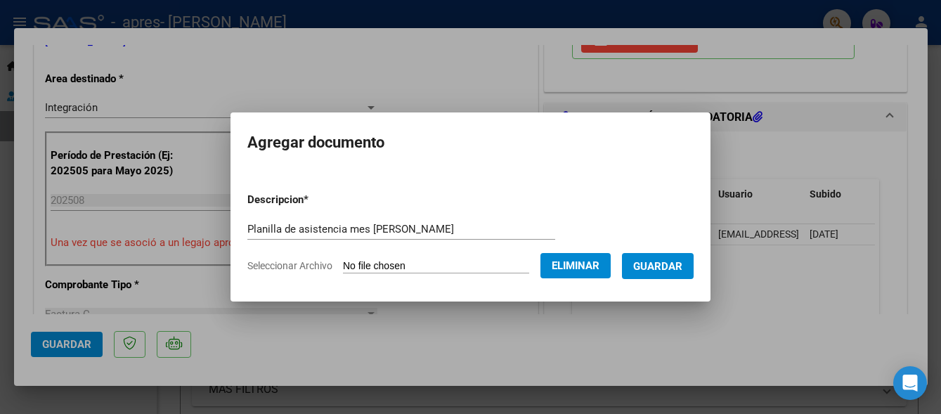
click at [656, 266] on span "Guardar" at bounding box center [657, 266] width 49 height 13
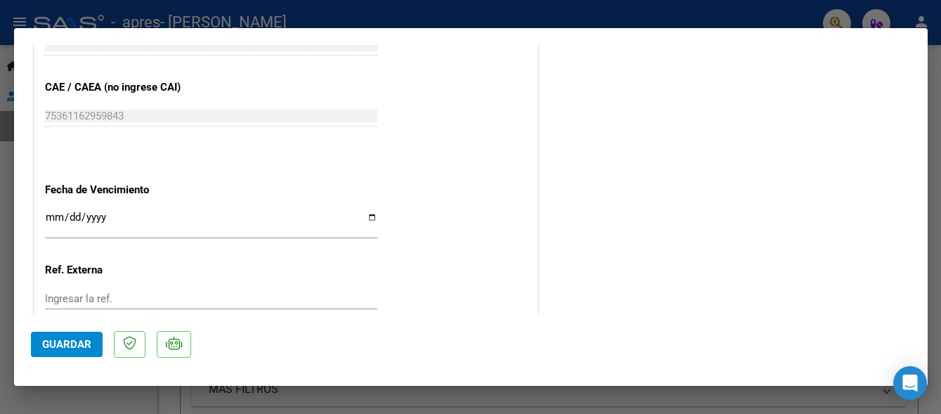
scroll to position [937, 0]
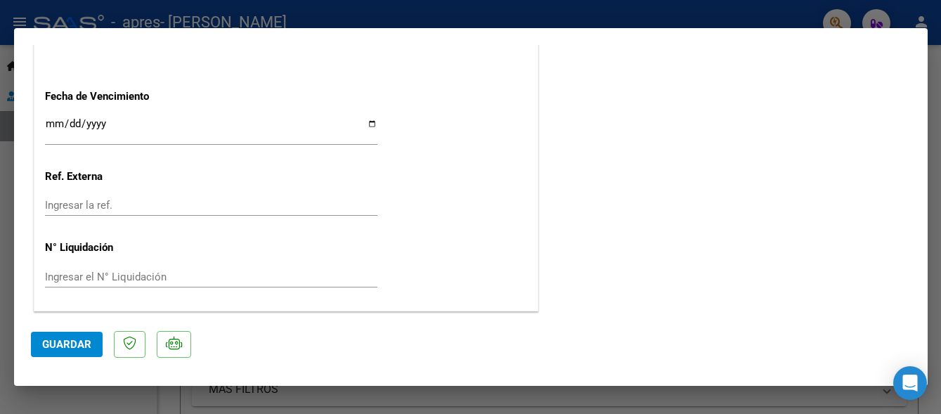
click at [64, 343] on span "Guardar" at bounding box center [66, 344] width 49 height 13
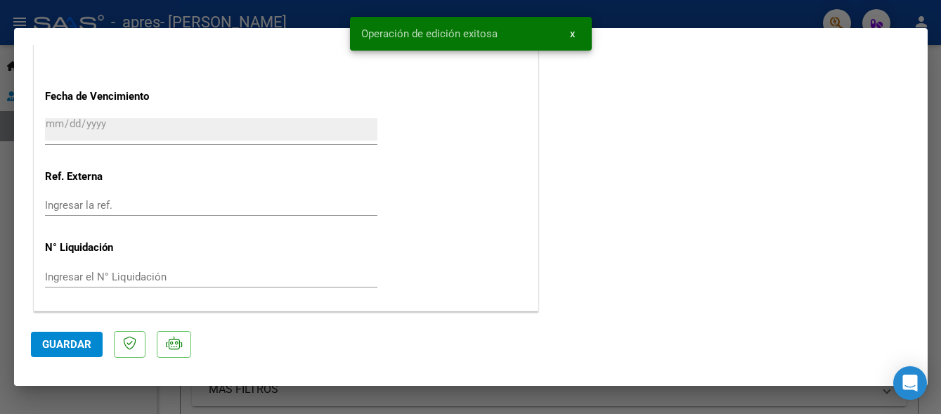
click at [760, 19] on div at bounding box center [470, 207] width 941 height 414
type input "$ 0,00"
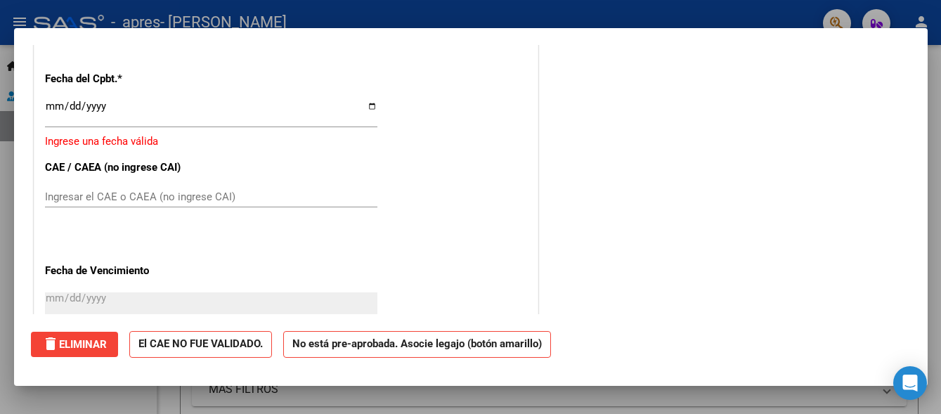
scroll to position [0, 0]
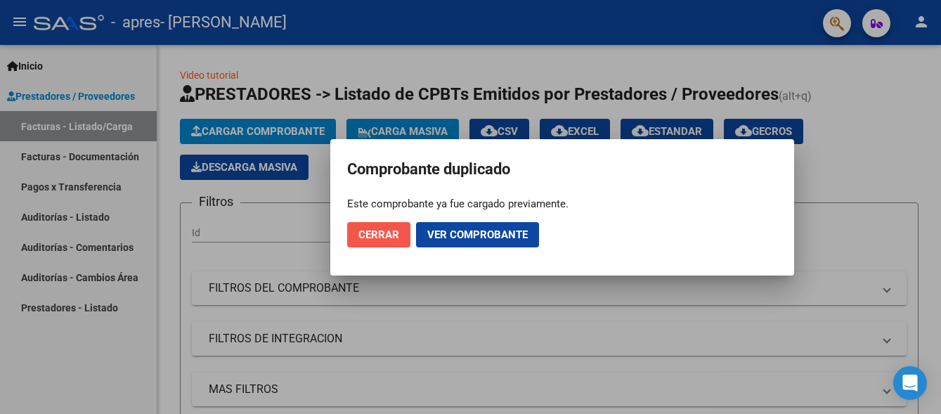
click at [375, 235] on span "Cerrar" at bounding box center [378, 234] width 41 height 13
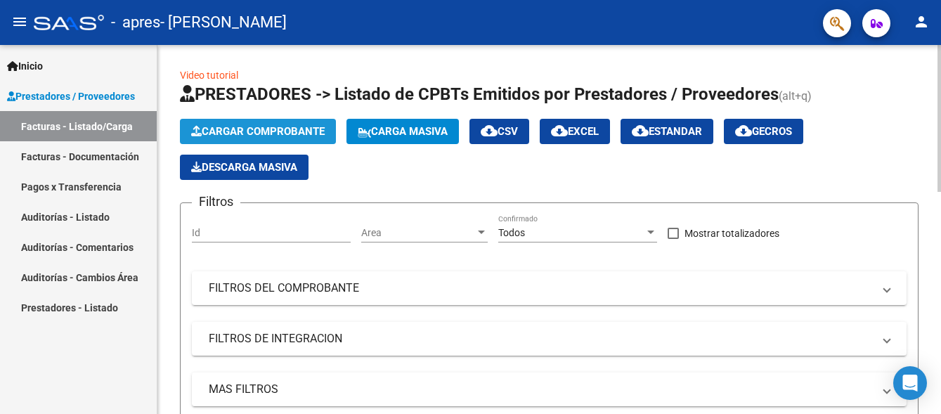
click at [308, 131] on span "Cargar Comprobante" at bounding box center [257, 131] width 133 height 13
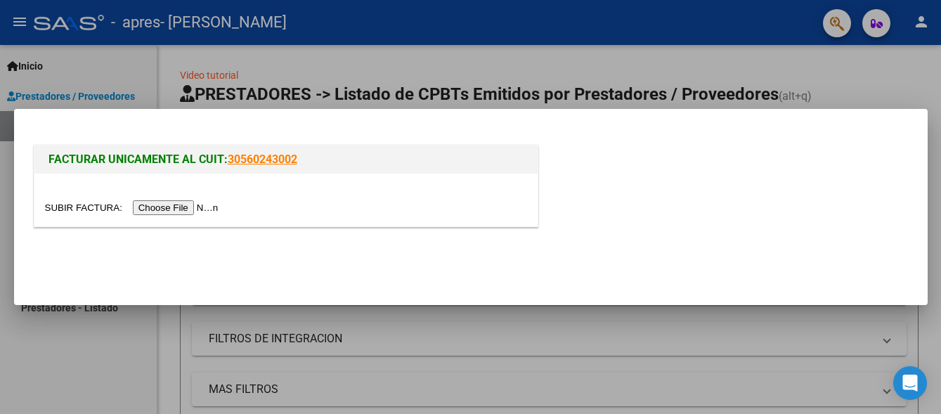
click at [211, 209] on input "file" at bounding box center [134, 207] width 178 height 15
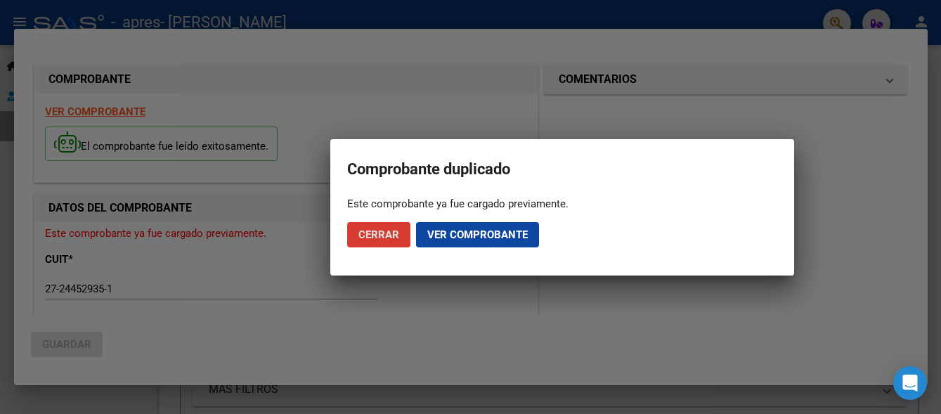
click at [437, 235] on span "Ver comprobante" at bounding box center [477, 234] width 100 height 13
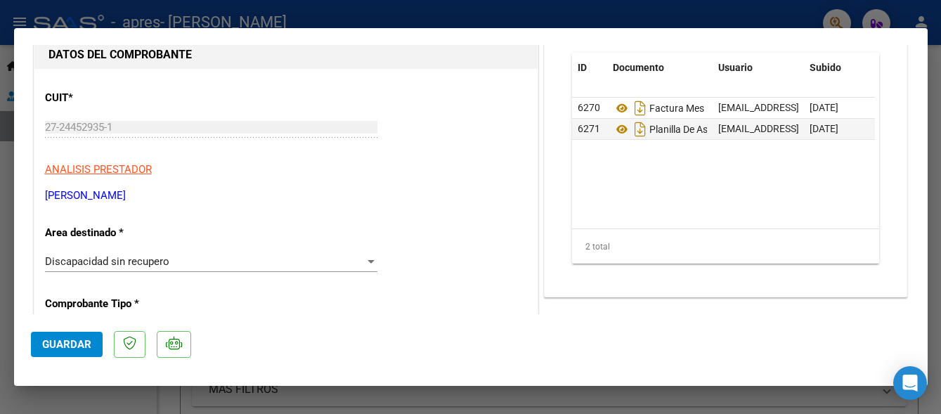
scroll to position [141, 0]
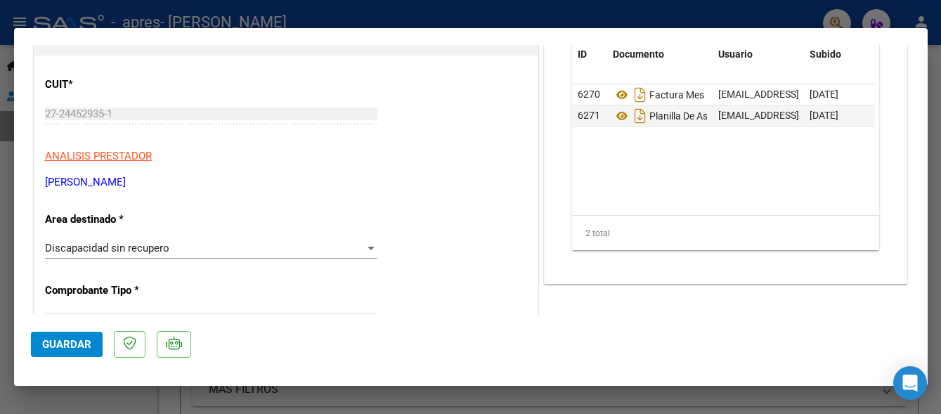
click at [365, 244] on div at bounding box center [371, 247] width 13 height 11
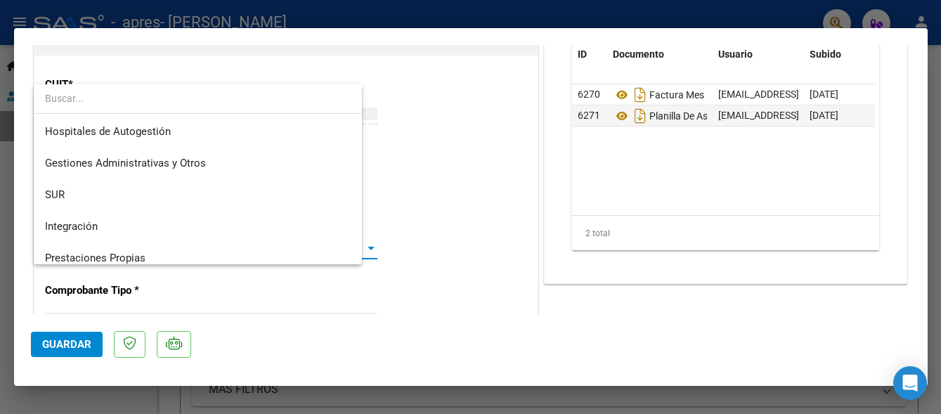
scroll to position [105, 0]
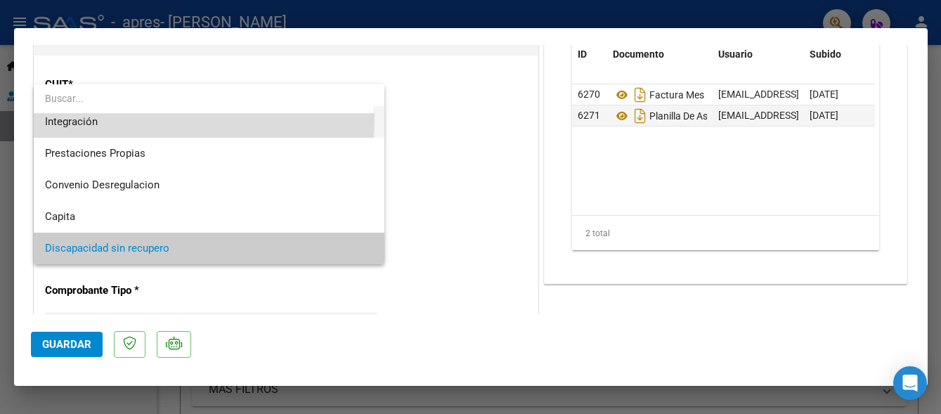
click at [176, 120] on span "Integración" at bounding box center [209, 122] width 328 height 32
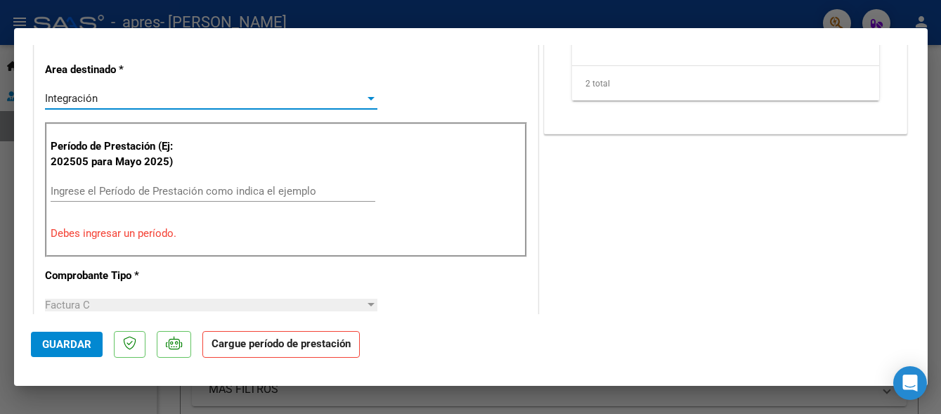
scroll to position [281, 0]
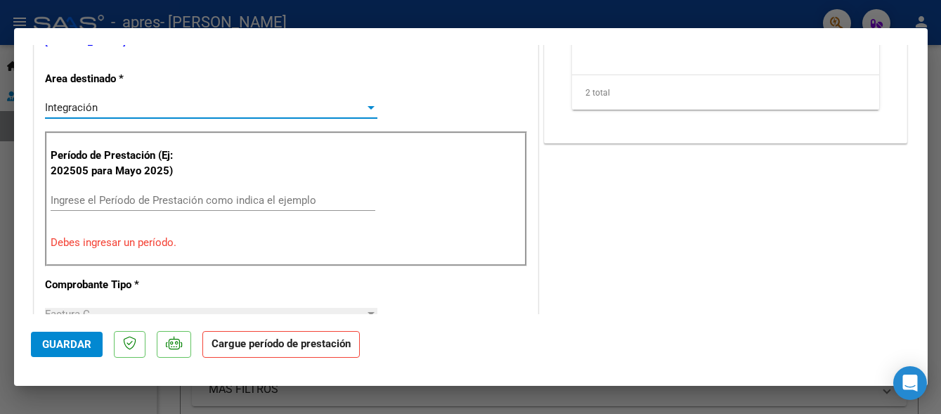
click at [88, 197] on input "Ingrese el Período de Prestación como indica el ejemplo" at bounding box center [213, 200] width 325 height 13
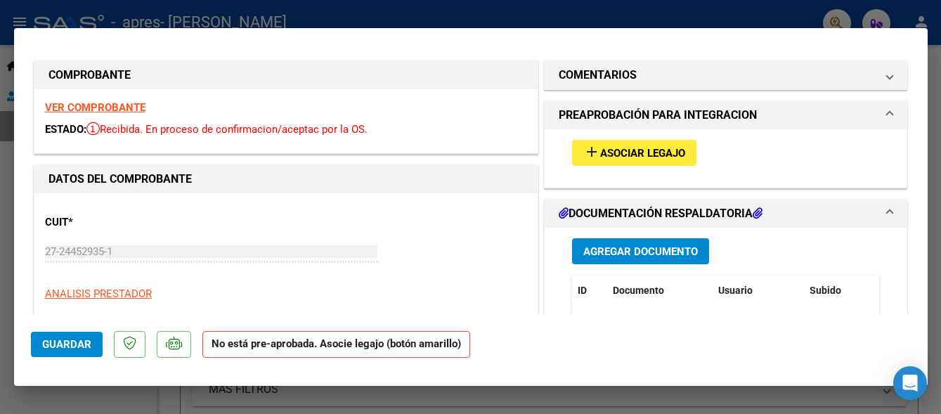
scroll to position [0, 0]
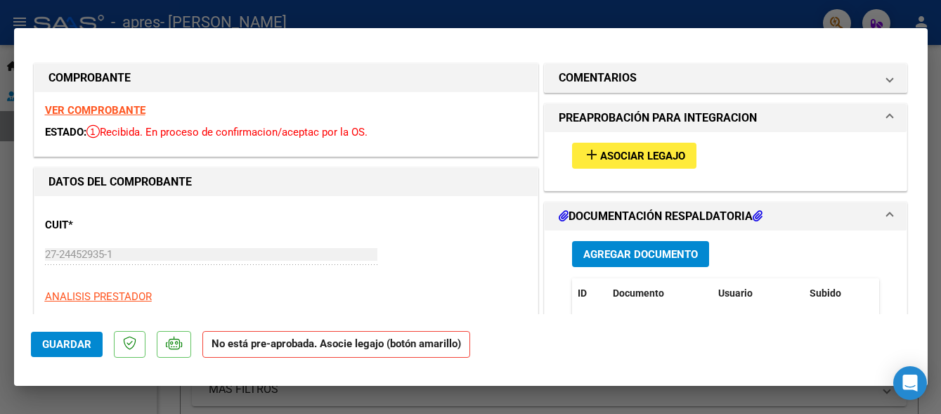
type input "202508"
click at [601, 158] on span "Asociar Legajo" at bounding box center [642, 156] width 85 height 13
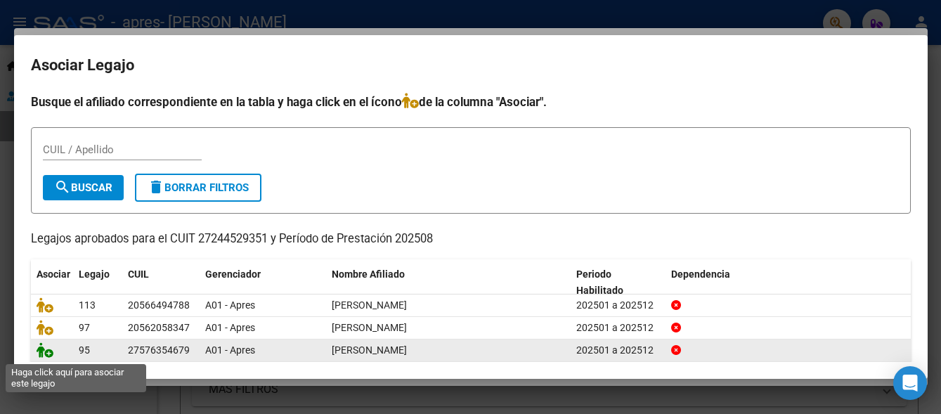
click at [49, 351] on icon at bounding box center [45, 349] width 17 height 15
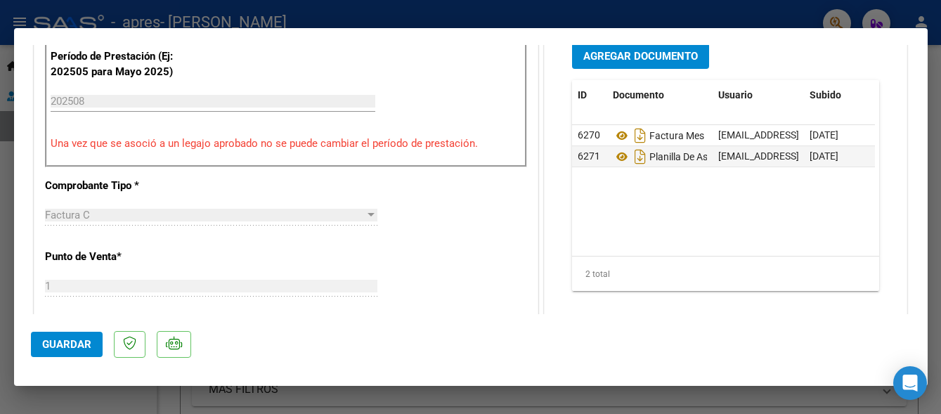
scroll to position [374, 0]
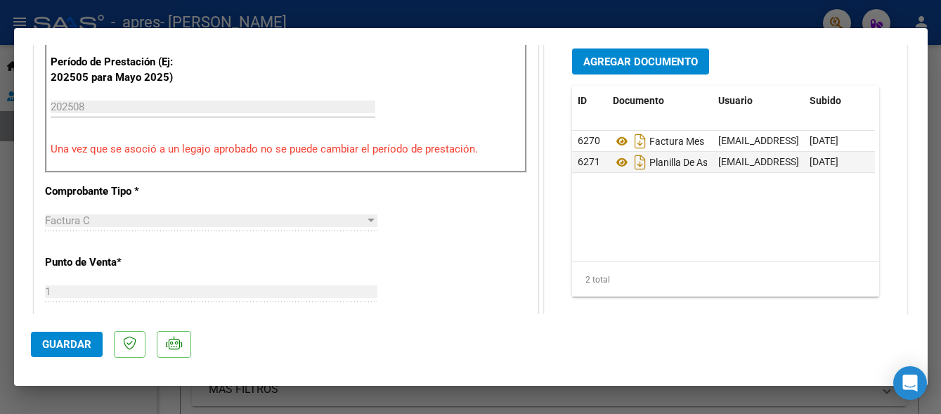
click at [91, 348] on button "Guardar" at bounding box center [67, 344] width 72 height 25
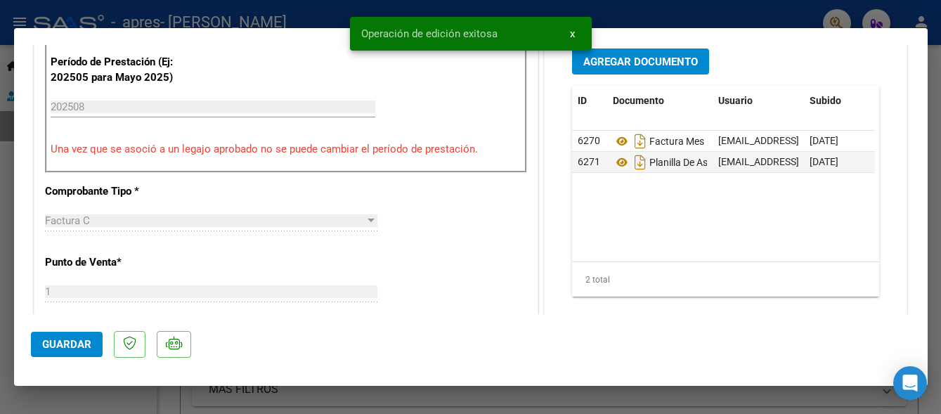
click at [697, 13] on div at bounding box center [470, 207] width 941 height 414
type input "$ 0,00"
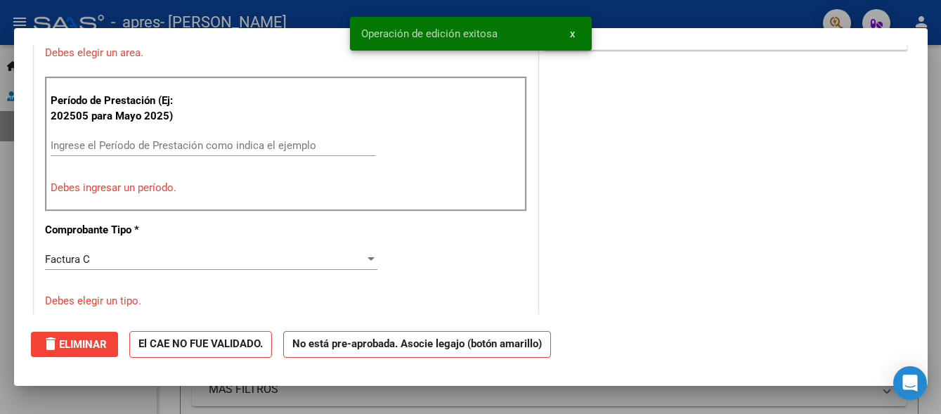
scroll to position [0, 0]
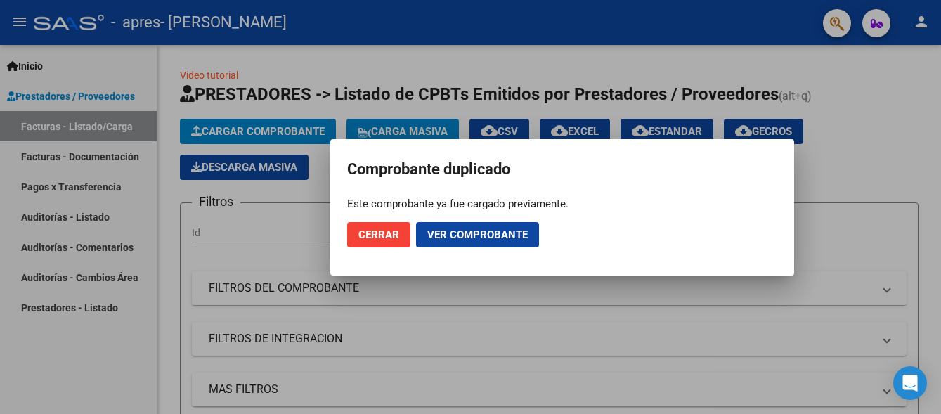
click at [449, 235] on span "Ver comprobante" at bounding box center [477, 234] width 100 height 13
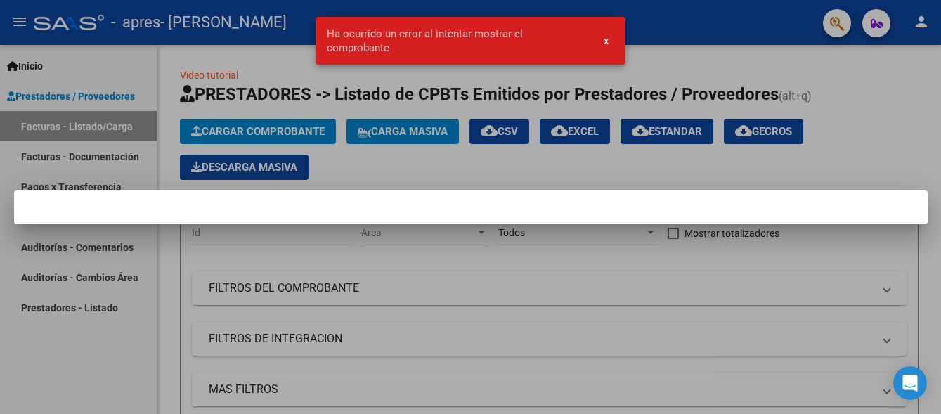
click at [604, 37] on span "x" at bounding box center [606, 40] width 5 height 13
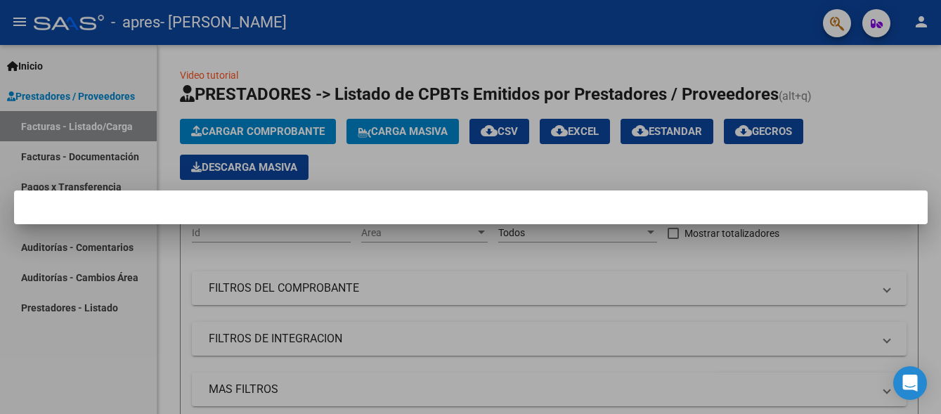
click at [462, 265] on div at bounding box center [470, 207] width 941 height 414
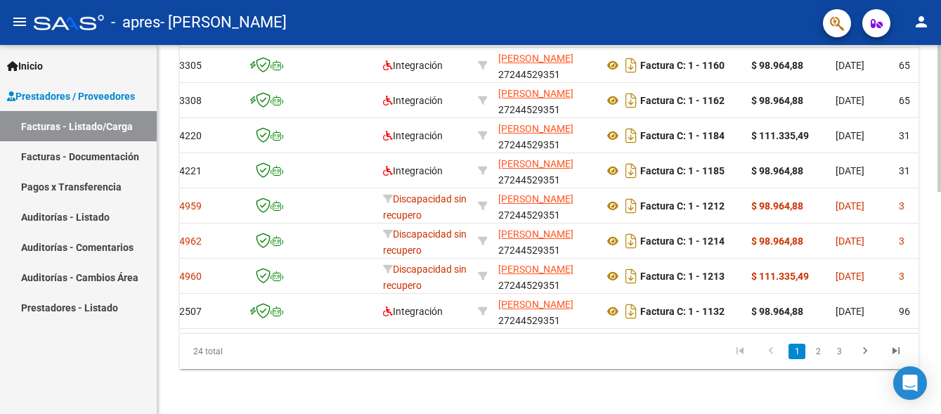
scroll to position [0, 38]
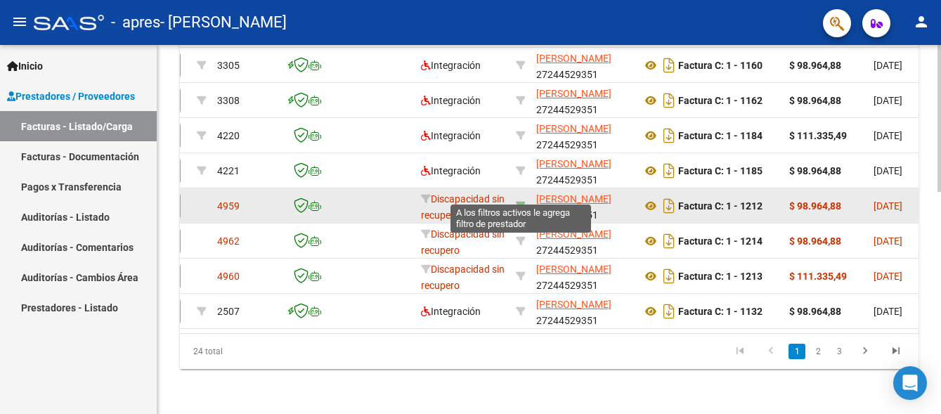
click at [518, 201] on icon at bounding box center [521, 206] width 10 height 10
type input "27244529351"
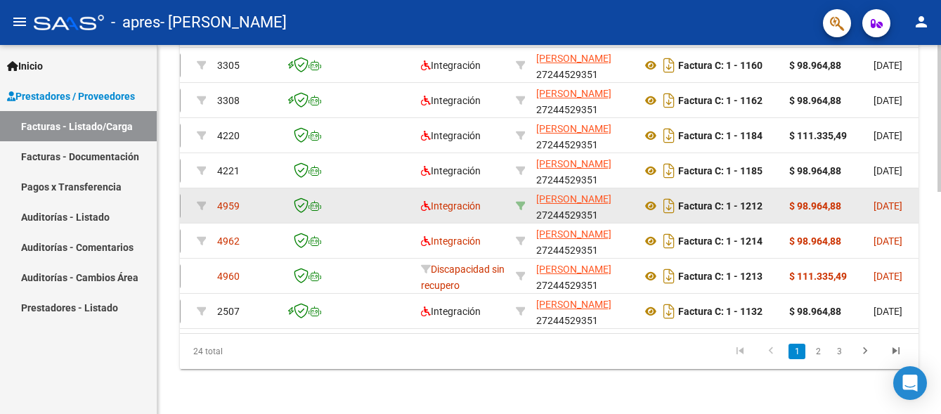
scroll to position [558, 0]
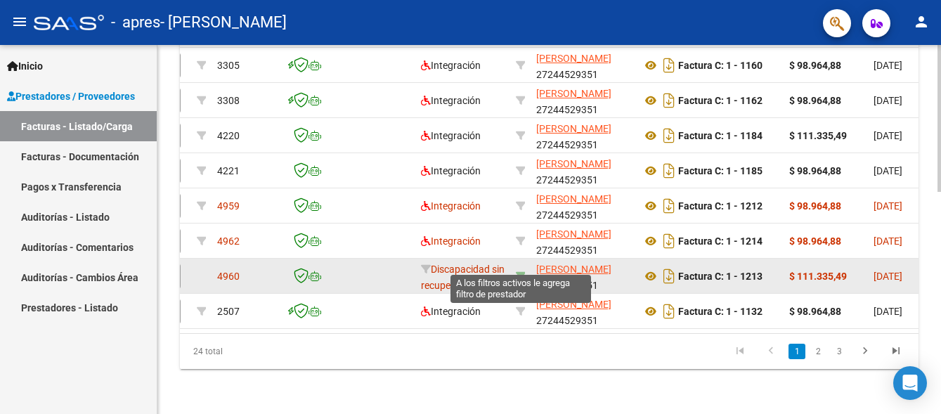
click at [519, 271] on icon at bounding box center [521, 276] width 10 height 10
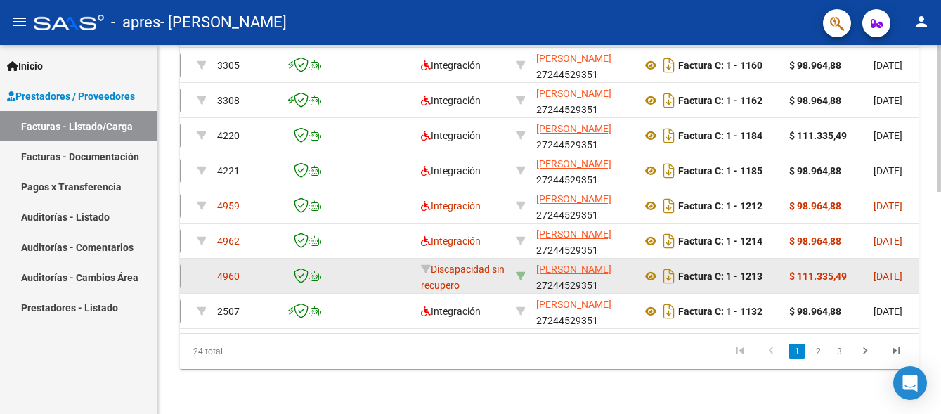
click at [519, 271] on icon at bounding box center [521, 276] width 10 height 10
click at [518, 259] on datatable-body-cell at bounding box center [520, 276] width 20 height 34
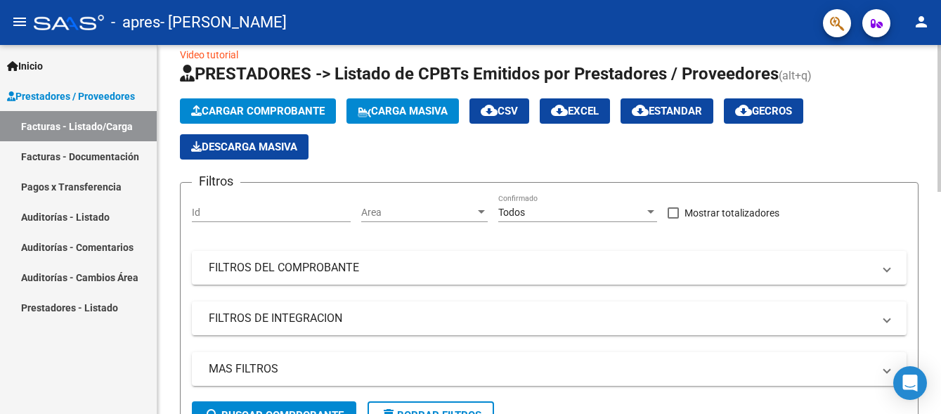
scroll to position [0, 0]
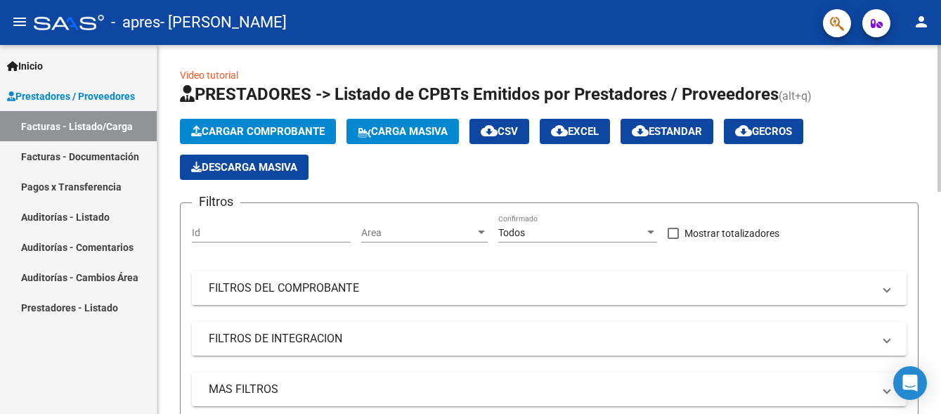
click at [241, 134] on span "Cargar Comprobante" at bounding box center [257, 131] width 133 height 13
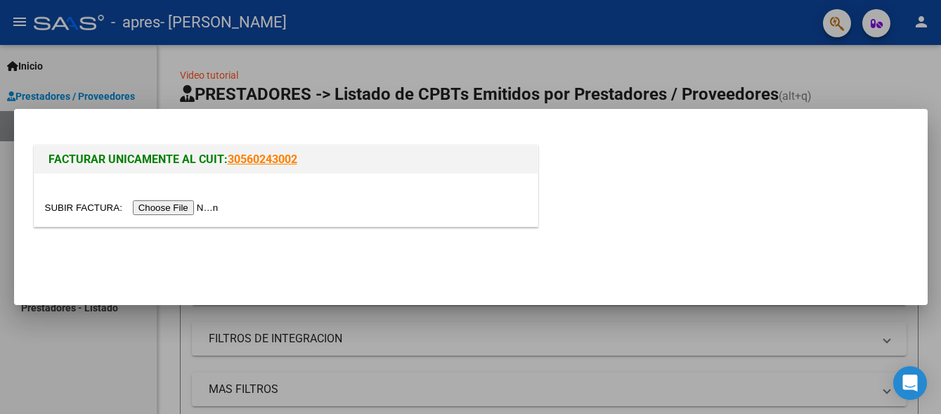
click at [216, 211] on input "file" at bounding box center [134, 207] width 178 height 15
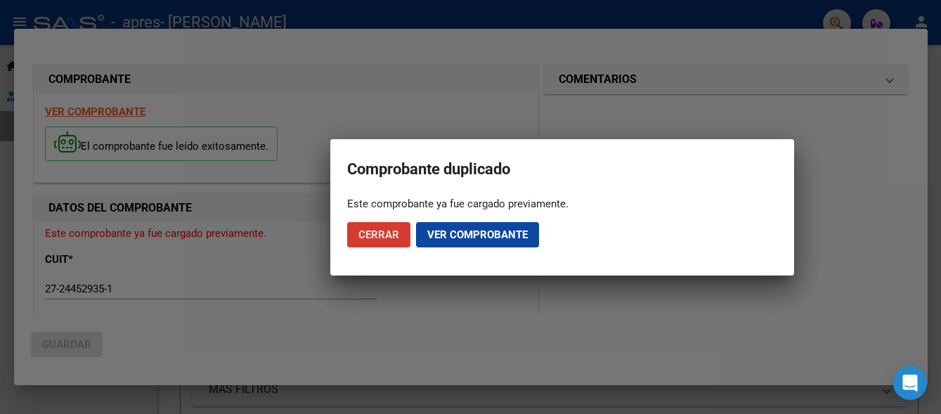
click at [455, 232] on span "Ver comprobante" at bounding box center [477, 234] width 100 height 13
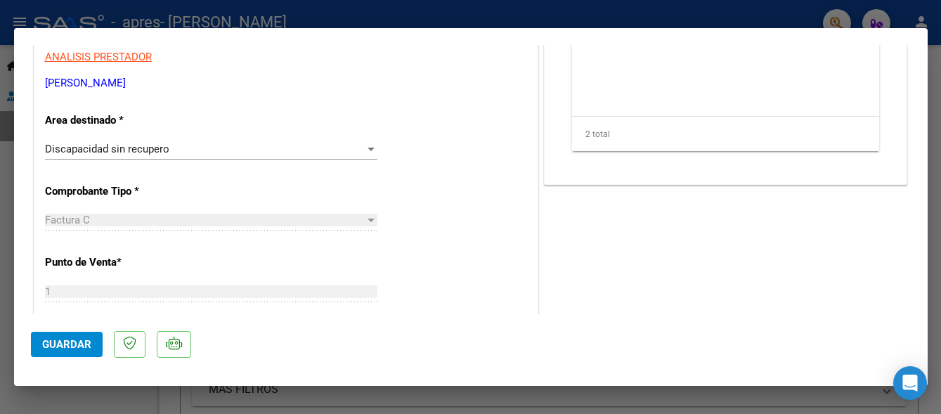
scroll to position [169, 0]
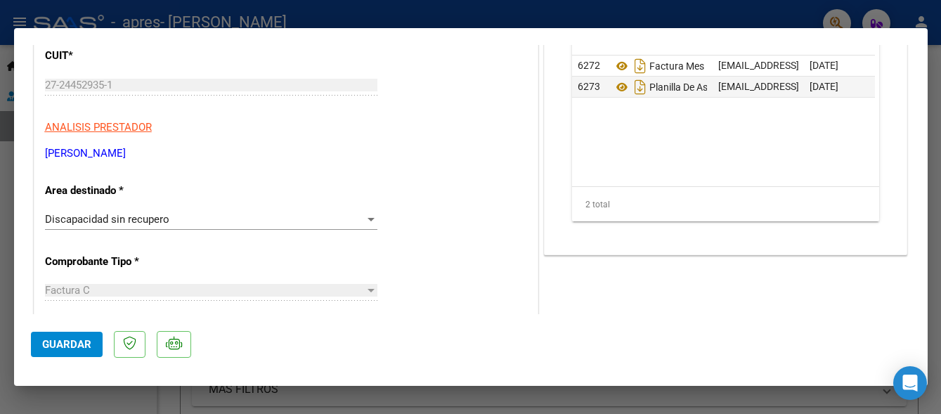
click at [365, 216] on div at bounding box center [371, 219] width 13 height 11
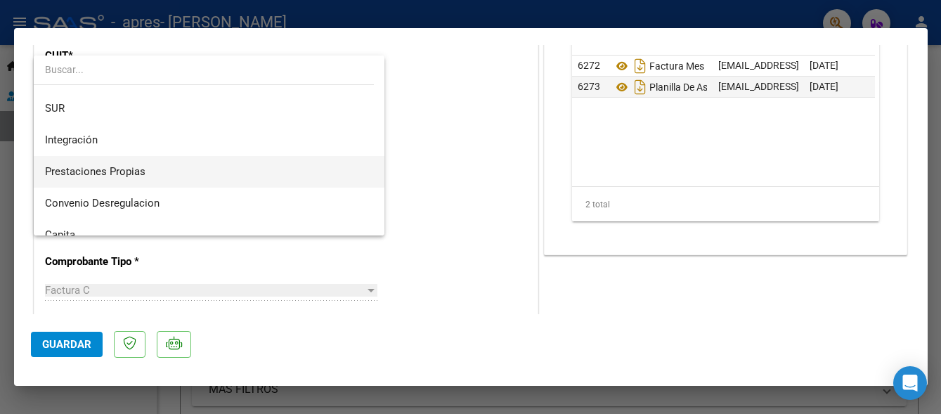
scroll to position [0, 0]
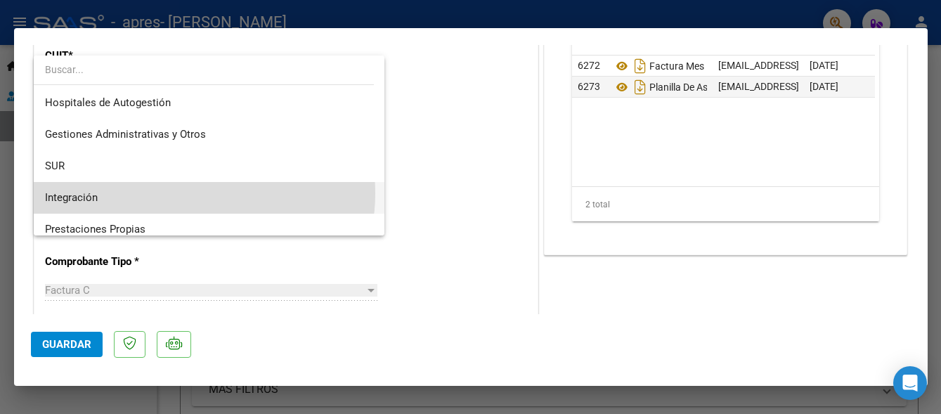
click at [197, 193] on span "Integración" at bounding box center [209, 198] width 328 height 32
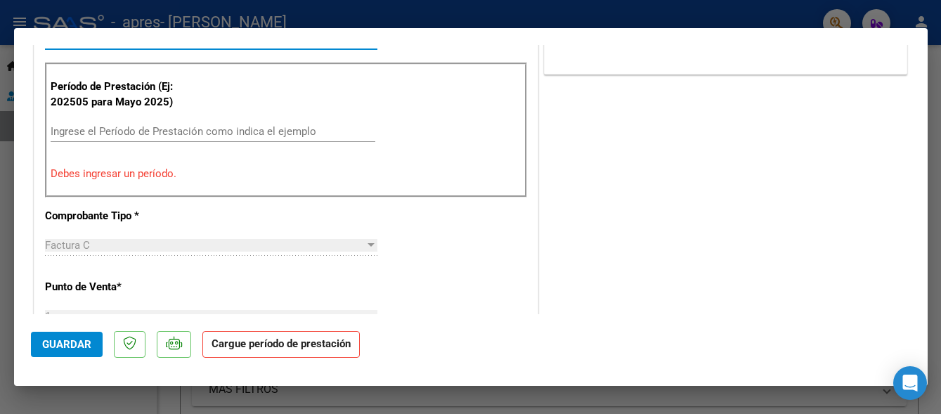
scroll to position [351, 0]
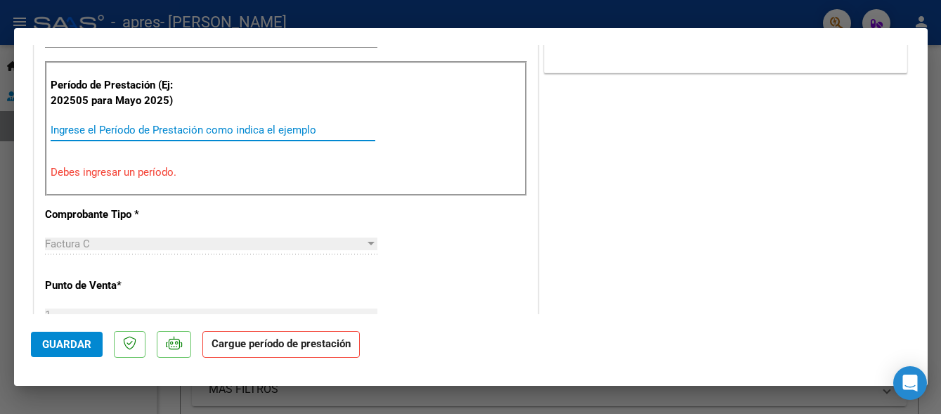
click at [97, 125] on input "Ingrese el Período de Prestación como indica el ejemplo" at bounding box center [213, 130] width 325 height 13
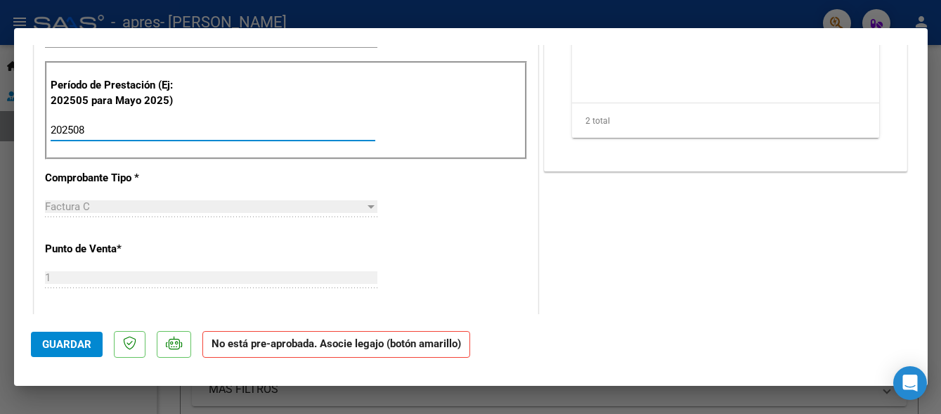
type input "202508"
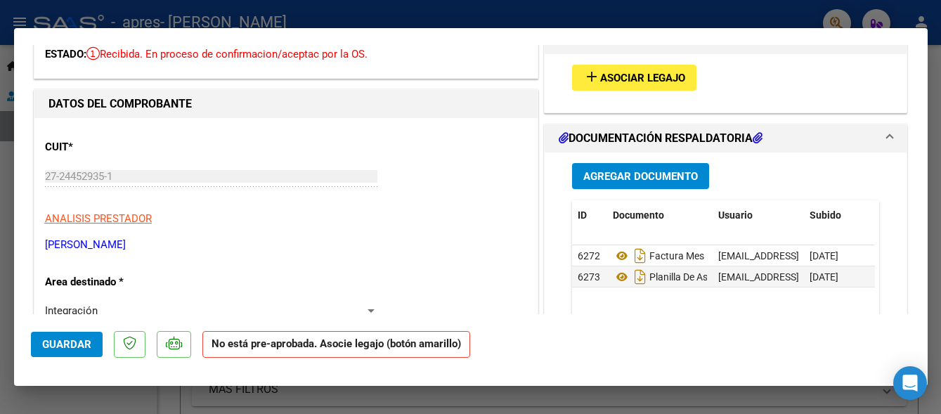
scroll to position [70, 0]
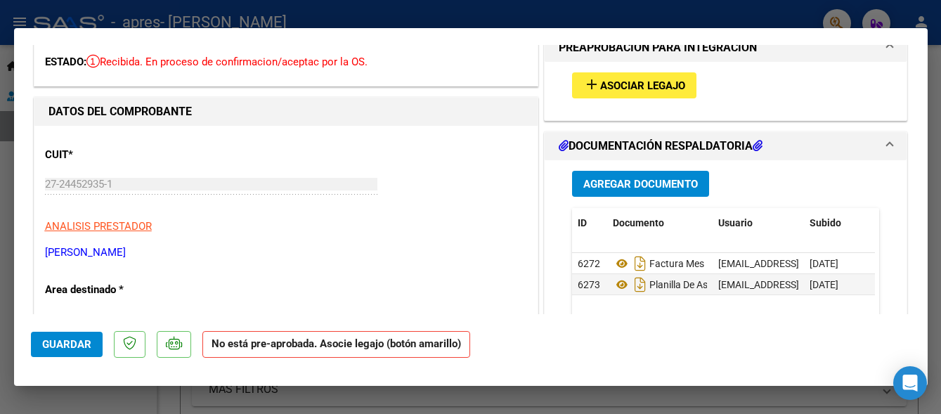
click at [634, 84] on span "Asociar Legajo" at bounding box center [642, 85] width 85 height 13
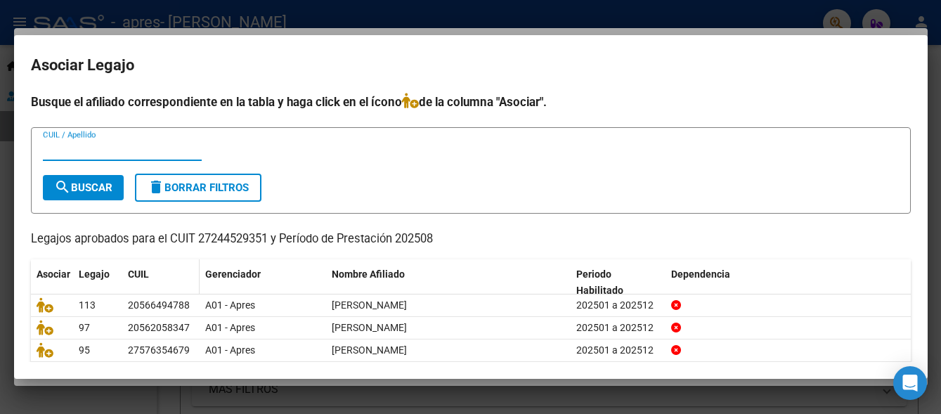
scroll to position [54, 0]
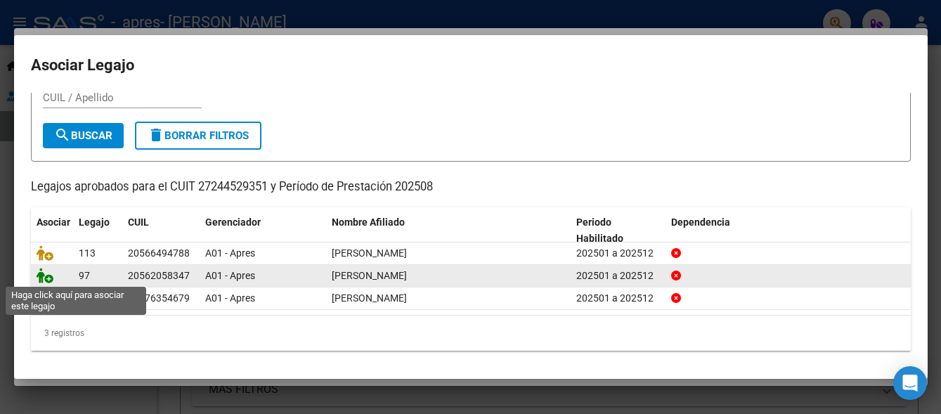
click at [44, 278] on icon at bounding box center [45, 275] width 17 height 15
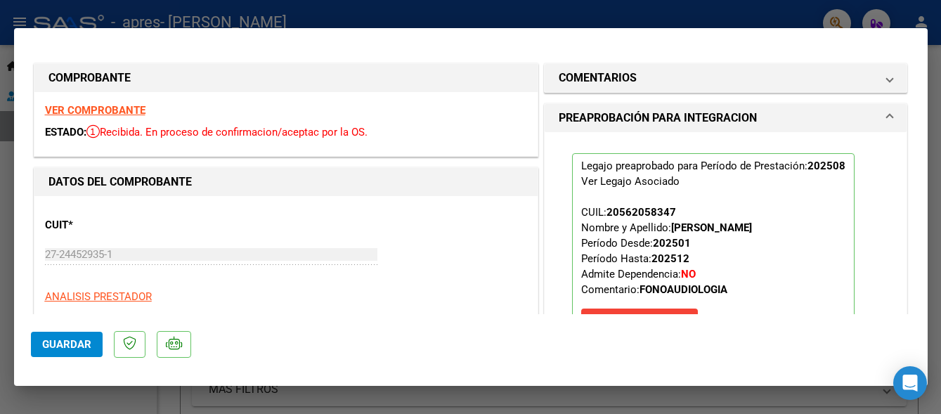
scroll to position [492, 0]
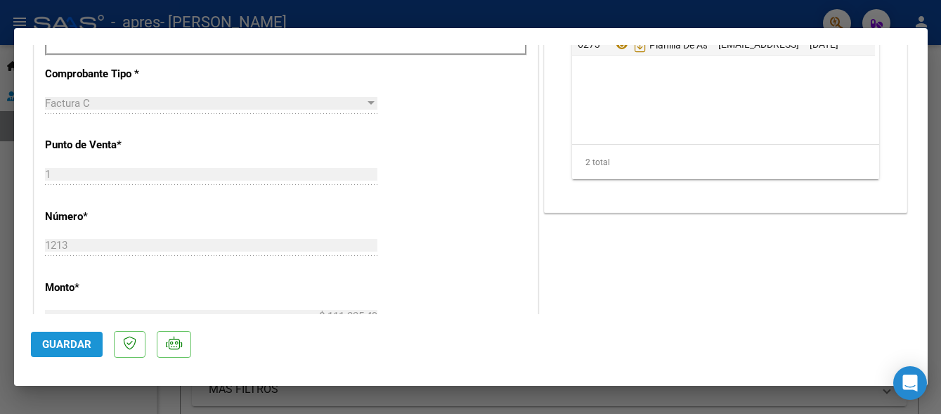
click at [73, 338] on span "Guardar" at bounding box center [66, 344] width 49 height 13
click at [790, 18] on div at bounding box center [470, 207] width 941 height 414
type input "$ 0,00"
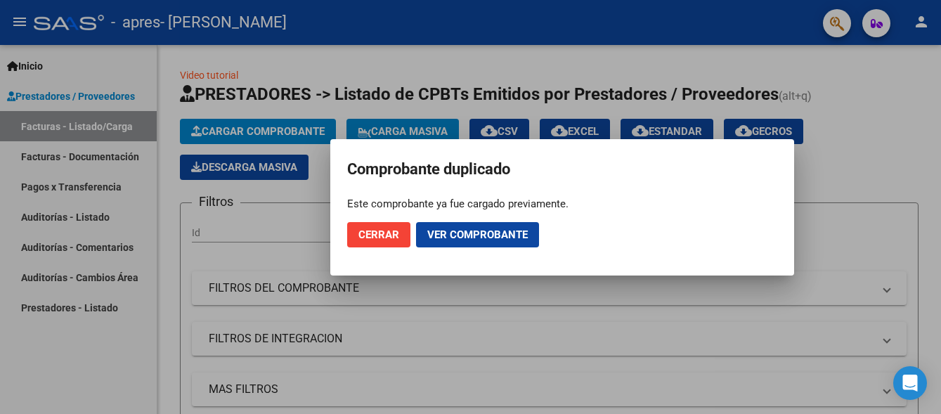
click at [389, 237] on span "Cerrar" at bounding box center [378, 234] width 41 height 13
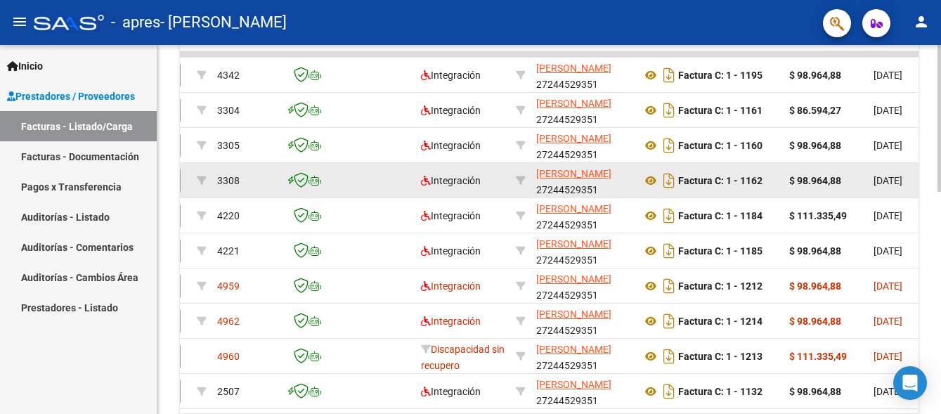
scroll to position [558, 0]
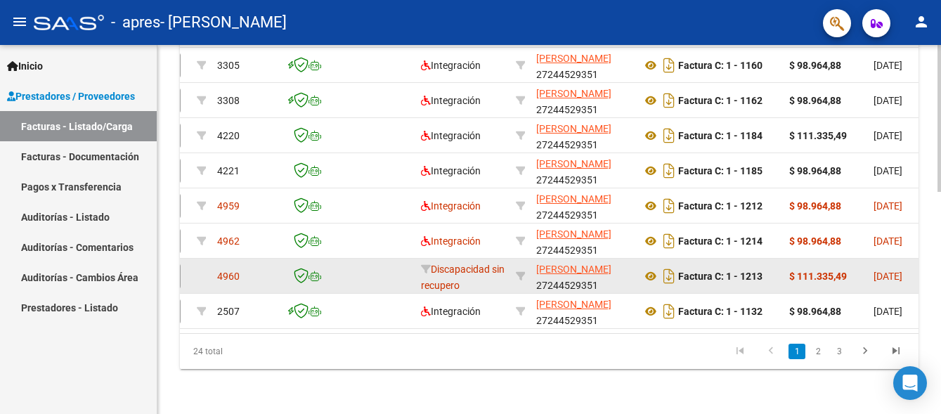
click at [460, 266] on div "Discapacidad sin recupero" at bounding box center [463, 276] width 84 height 30
click at [421, 272] on span "Discapacidad sin recupero" at bounding box center [463, 276] width 84 height 27
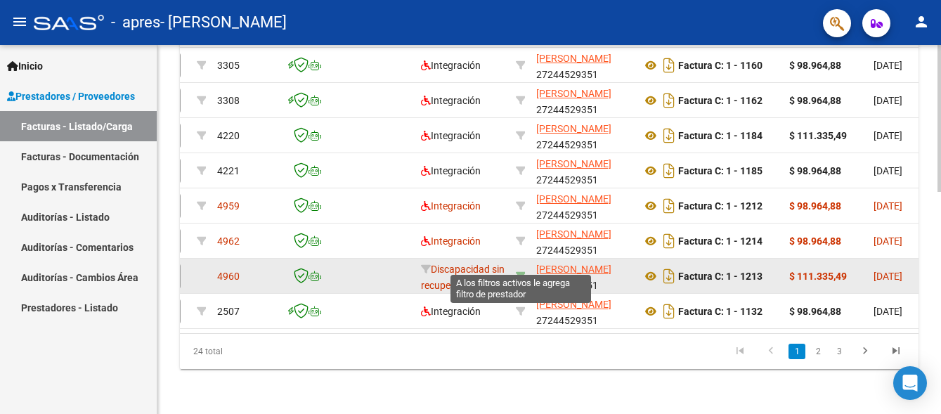
click at [518, 271] on icon at bounding box center [521, 276] width 10 height 10
